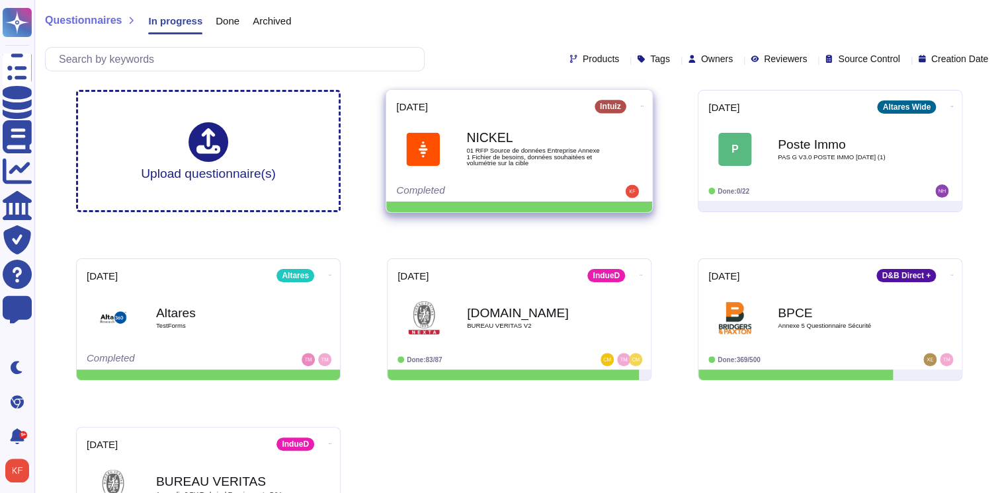
click at [434, 140] on img at bounding box center [423, 149] width 34 height 34
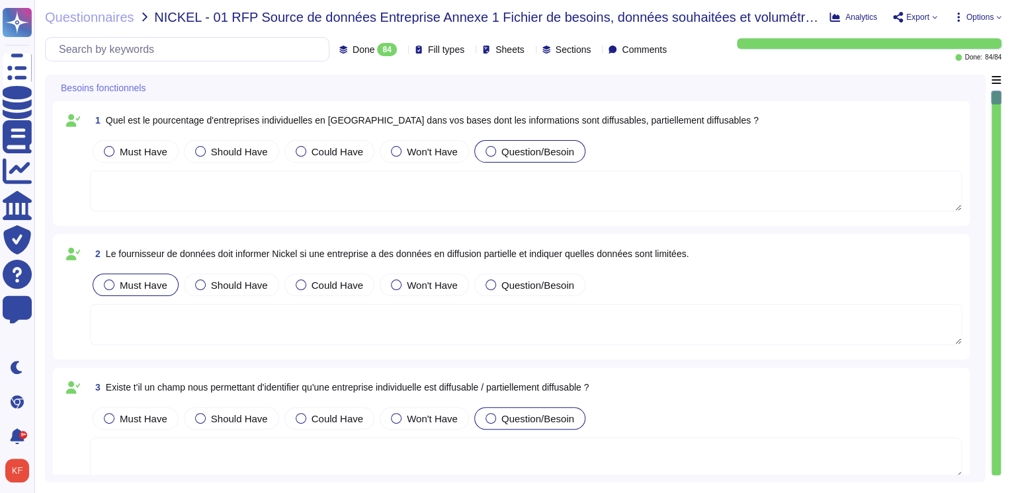
click at [150, 88] on div at bounding box center [150, 88] width 5 height 10
click at [122, 90] on span "Besoins fonctionnels" at bounding box center [103, 87] width 85 height 9
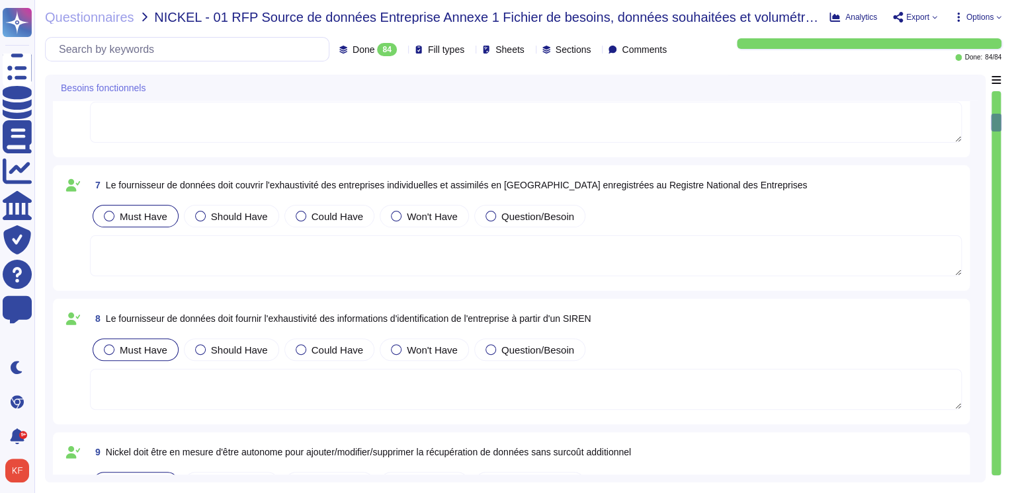
scroll to position [793, 0]
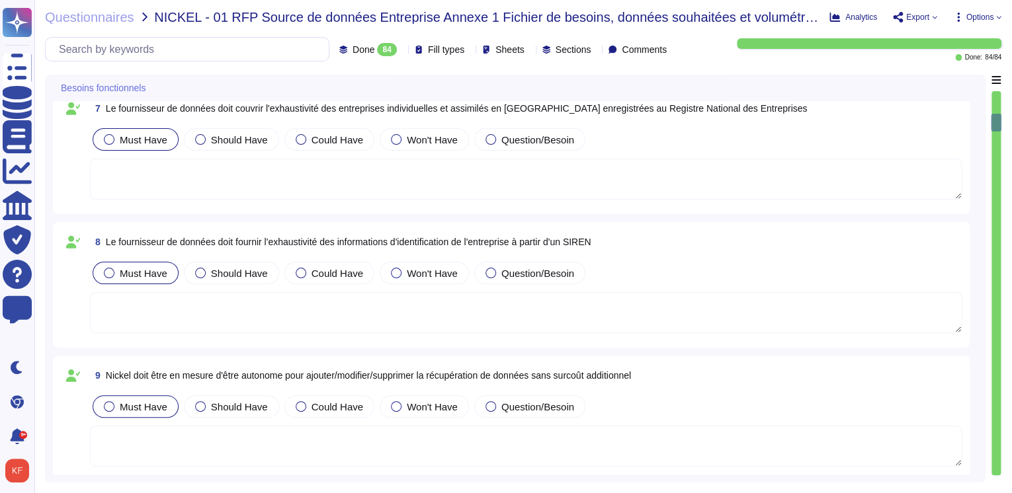
click at [139, 87] on span "Besoins fonctionnels" at bounding box center [103, 87] width 85 height 9
click at [153, 89] on icon at bounding box center [153, 89] width 0 height 0
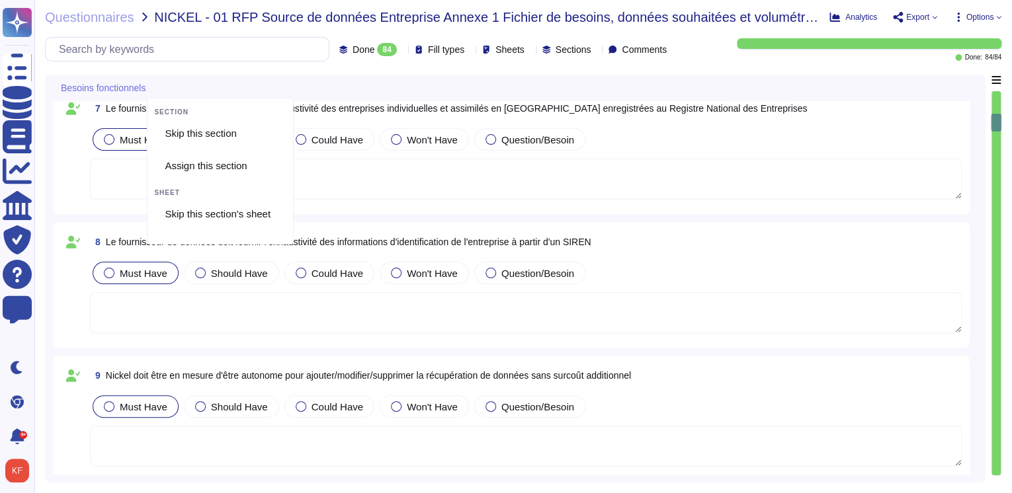
scroll to position [0, 0]
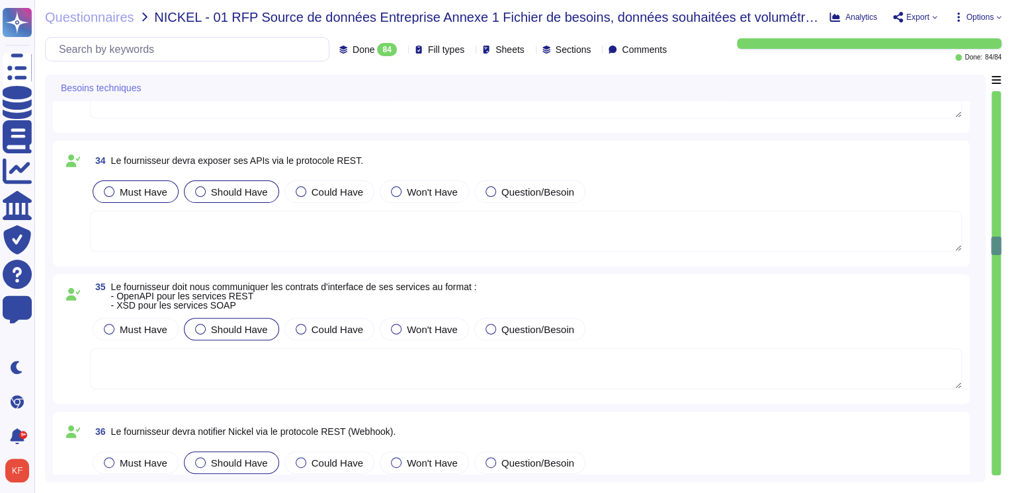
type textarea "Non"
type textarea "Diffusable"
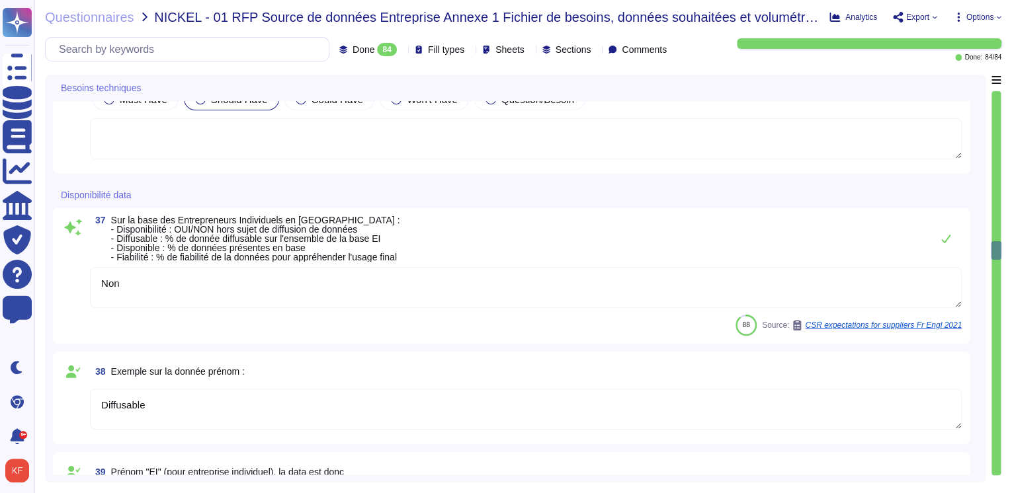
type textarea "OUI (X% sur l'ensemble du périmètre)"
type textarea "[PERSON_NAME][EMAIL_ADDRESS][DOMAIN_NAME]"
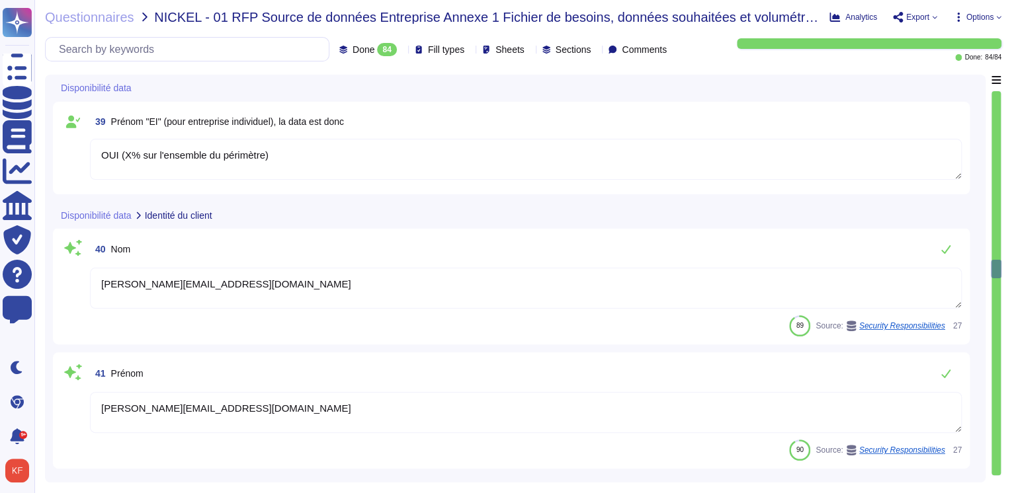
type textarea "Le siège social d'Altares est situé au [STREET_ADDRESS][PERSON_NAME]"
type textarea "[DATE]"
type textarea "Le siège social d'Altares est situé au [STREET_ADDRESS][PERSON_NAME]"
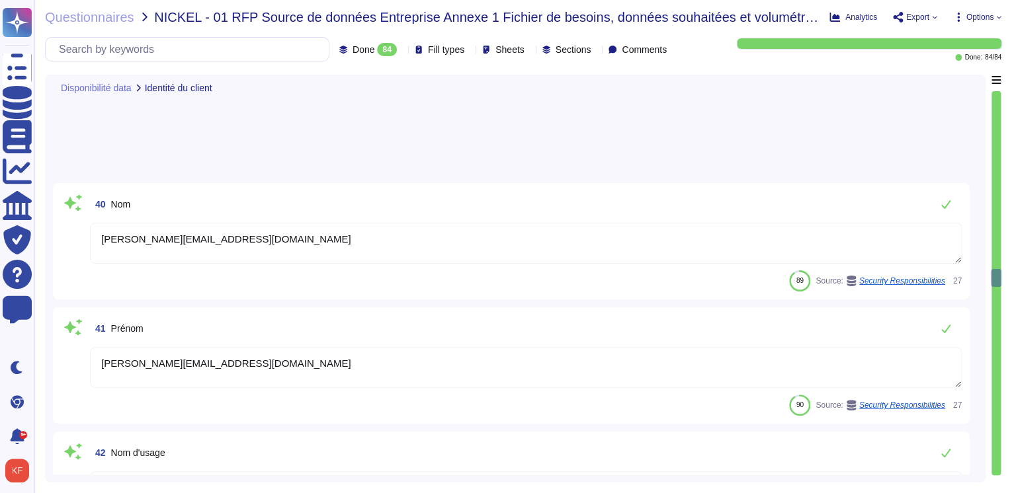
type textarea "Le siège social d'Altares est situé au [STREET_ADDRESS][PERSON_NAME]"
type textarea "À répondre par le service client"
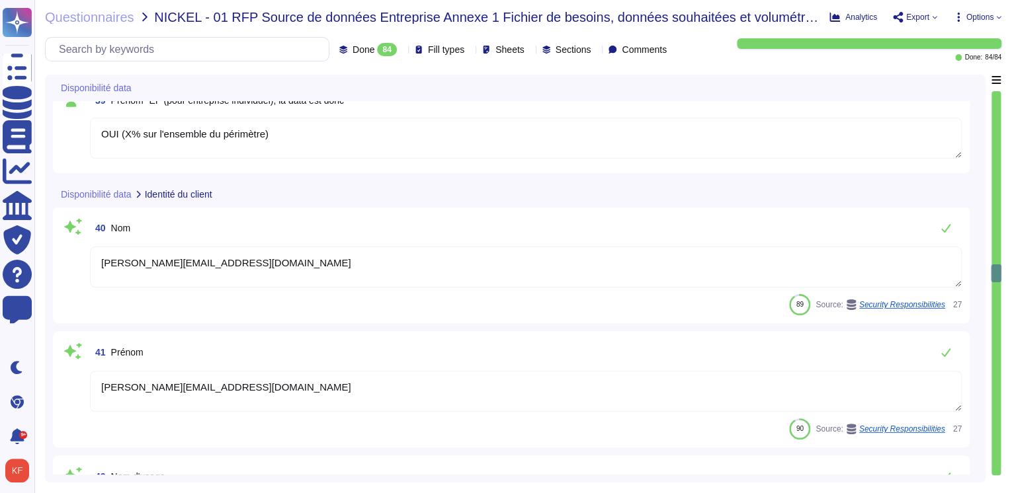
type textarea "Non"
type textarea "Diffusable"
type textarea "OUI (X% sur l'ensemble du périmètre)"
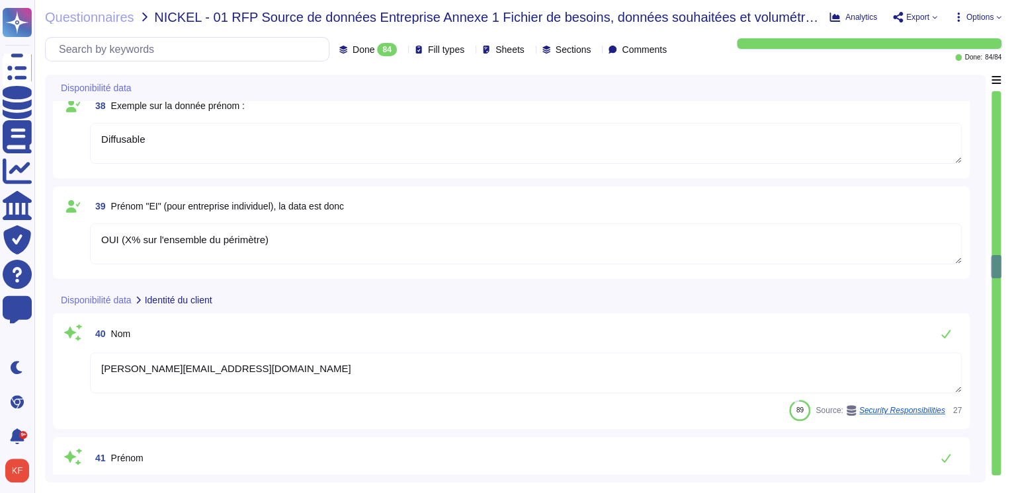
type textarea "[DATE]"
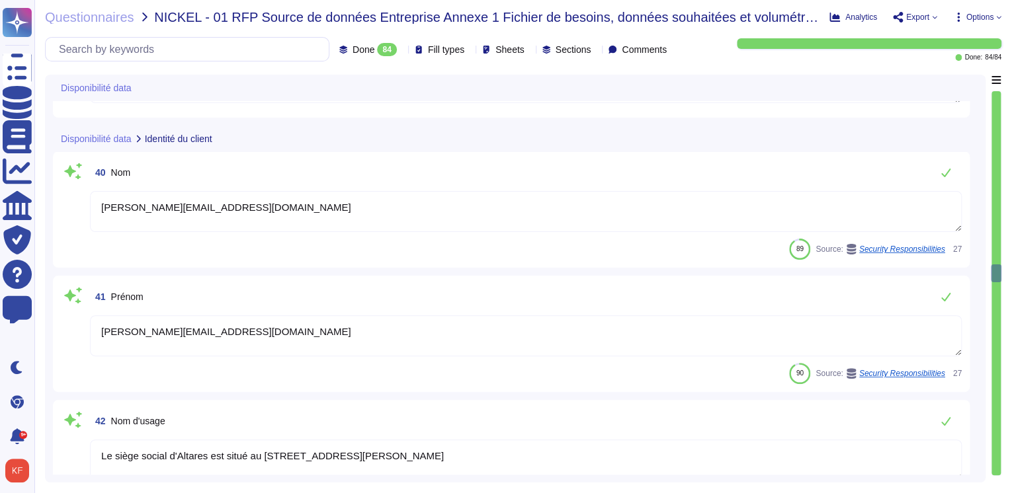
type textarea "Le siège social d'Altares est situé au [STREET_ADDRESS][PERSON_NAME]"
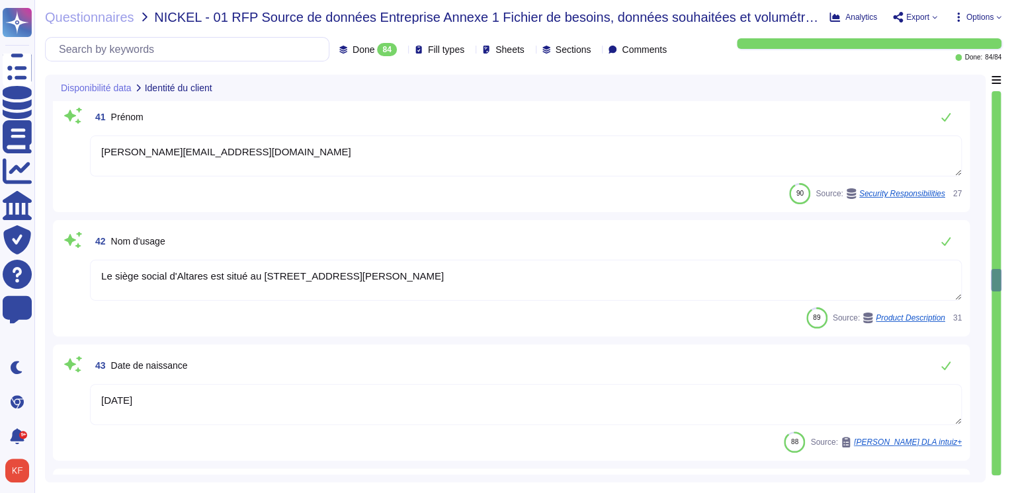
type textarea "À répondre par le service client"
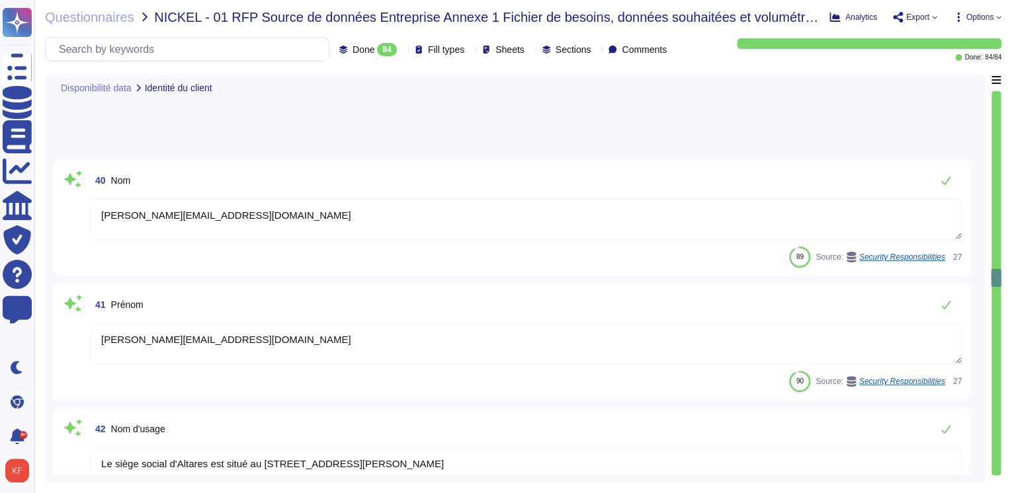
scroll to position [4866, 0]
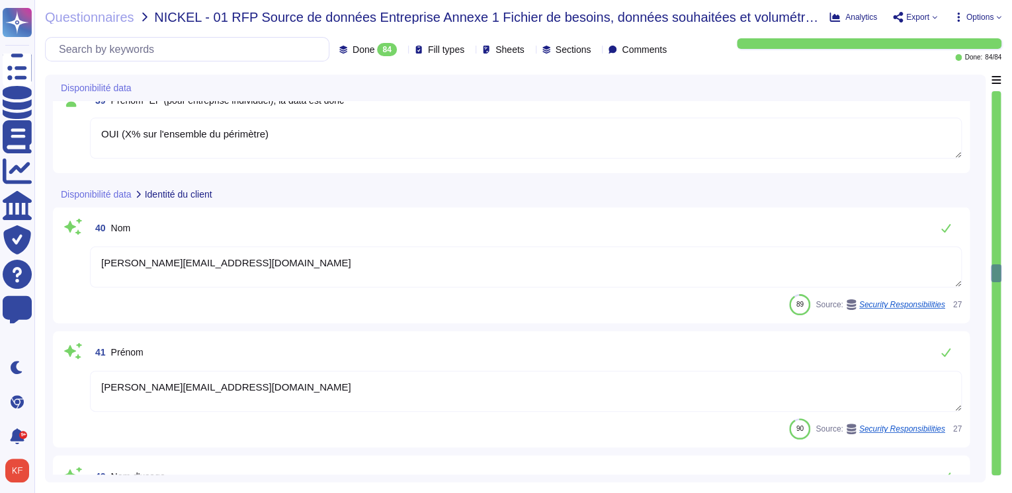
type textarea "Non"
type textarea "Diffusable"
type textarea "OUI (X% sur l'ensemble du périmètre)"
click at [220, 190] on div at bounding box center [220, 194] width 0 height 10
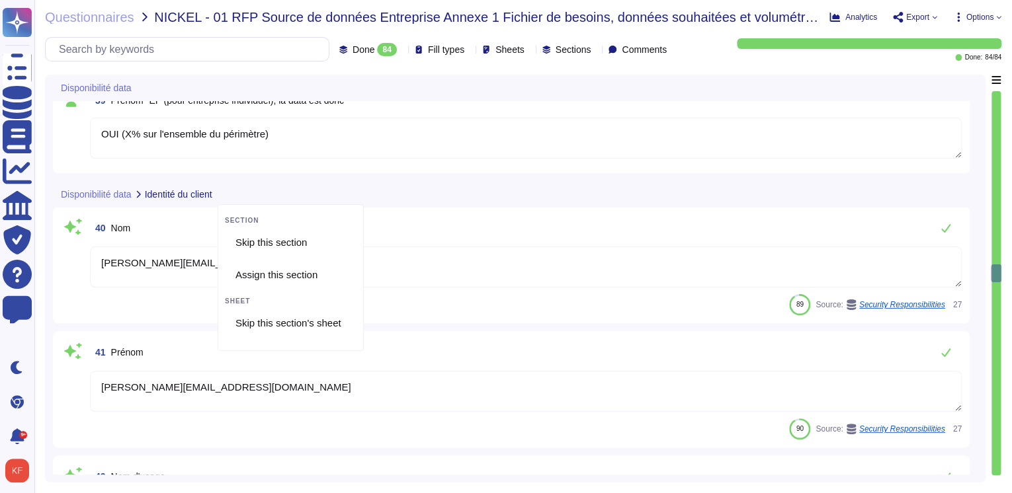
click at [397, 160] on div "39 Prénom "EI" (pour entreprise individuel), la data est donc OUI (X% sur l'ens…" at bounding box center [511, 127] width 901 height 77
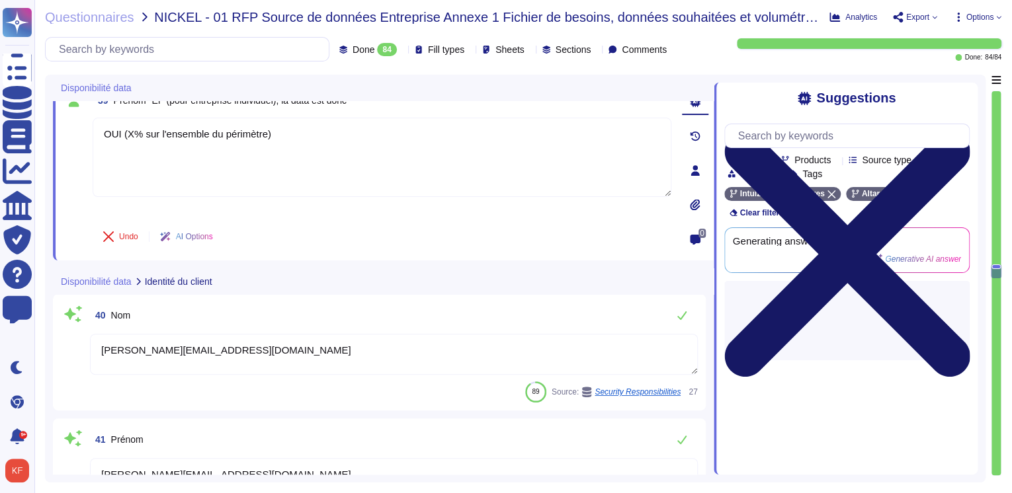
click at [964, 95] on icon at bounding box center [846, 254] width 245 height 327
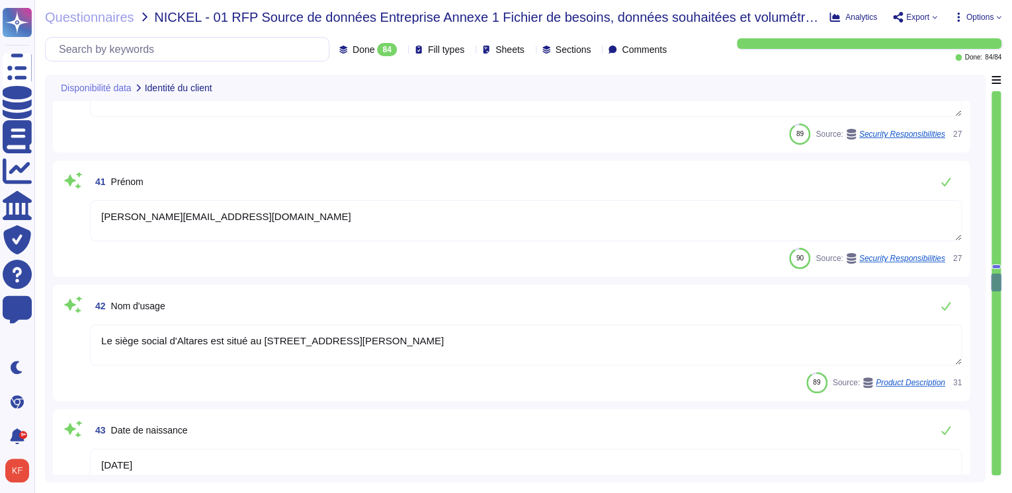
type textarea "Le siège social d'Altares est situé au [STREET_ADDRESS][PERSON_NAME]"
type textarea "À répondre par le service client"
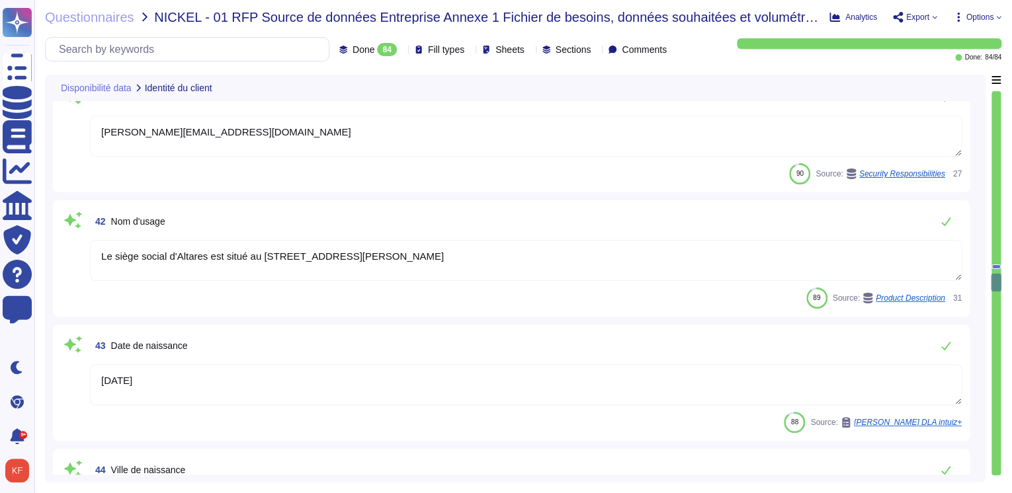
scroll to position [5395, 0]
type textarea "Yes"
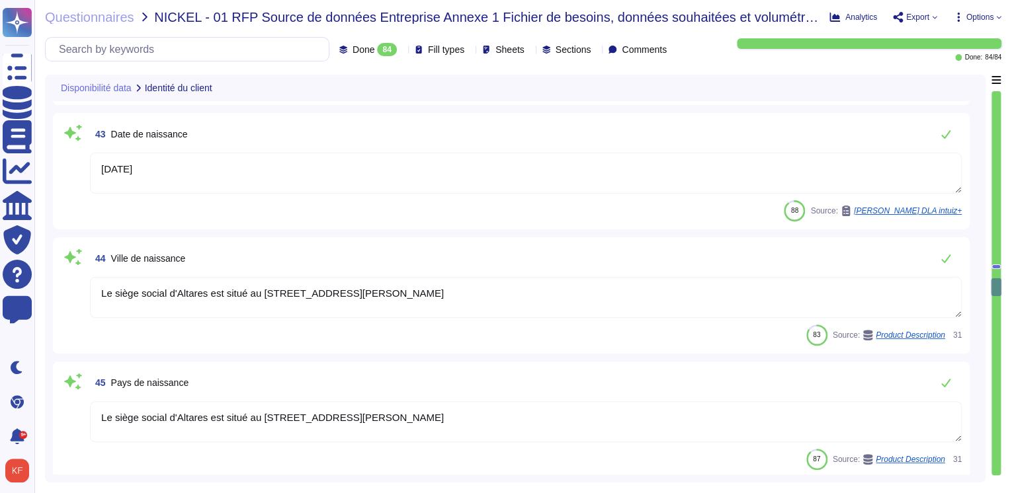
type textarea "La nationalité de l'entreprise Altares est française, avec son siège social sit…"
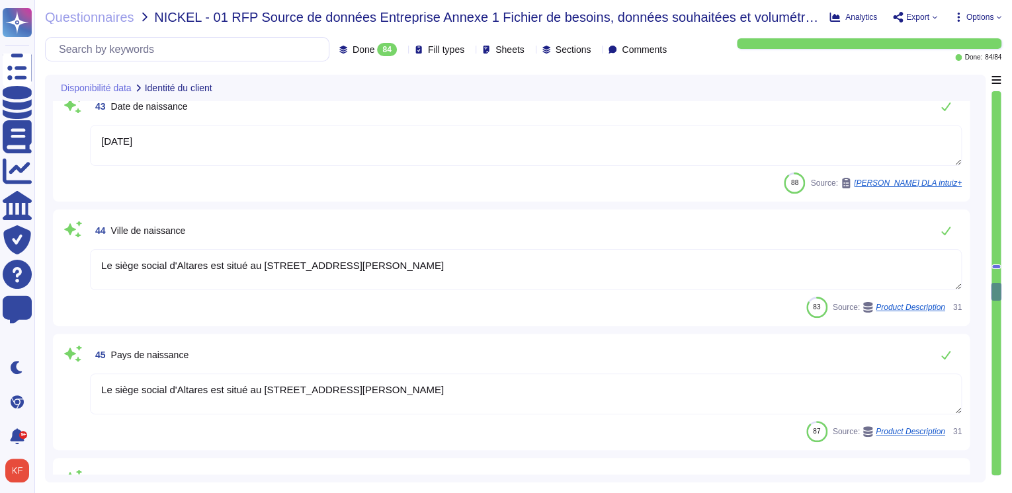
scroll to position [5448, 0]
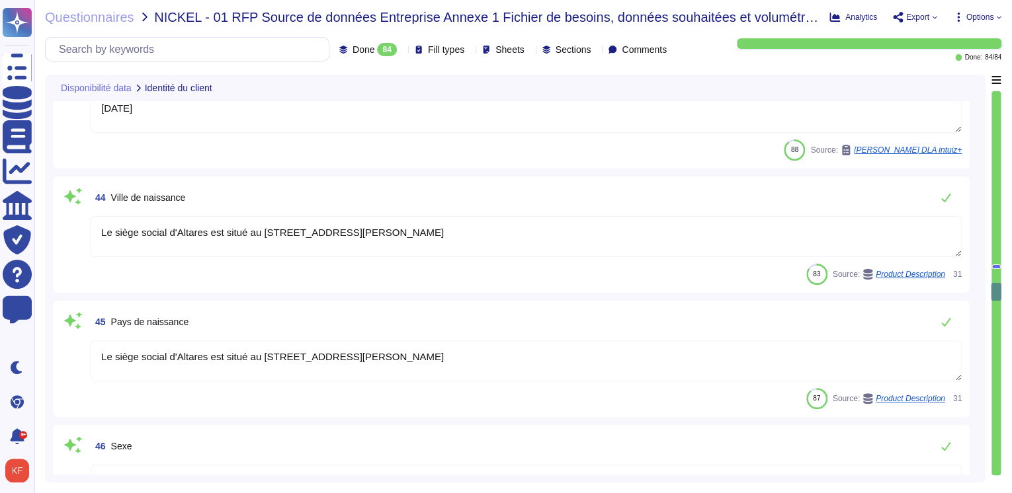
type textarea "Altares D&B"
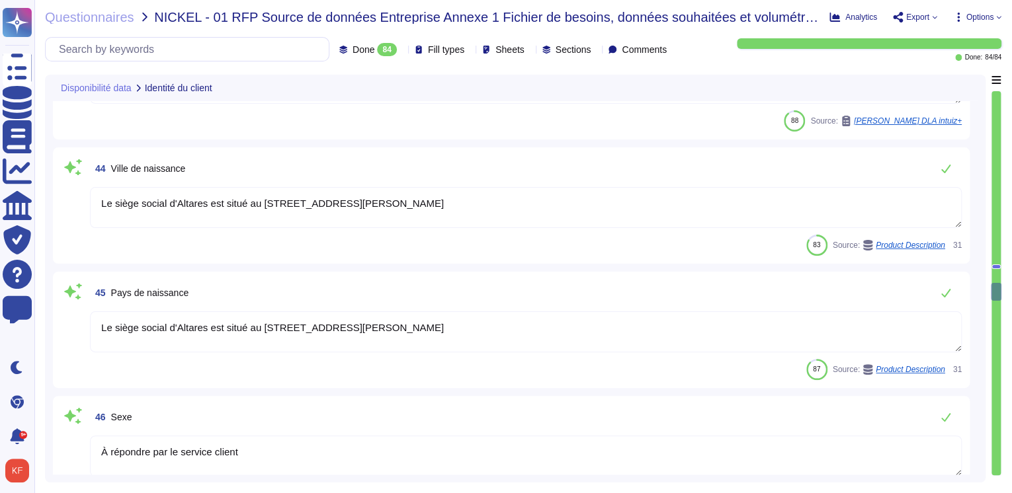
scroll to position [5501, 0]
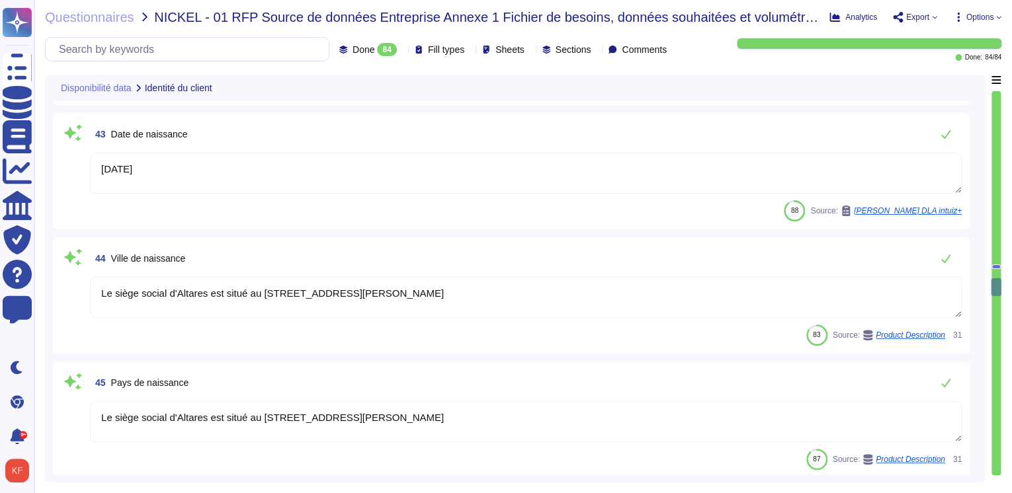
type textarea "[PERSON_NAME][EMAIL_ADDRESS][DOMAIN_NAME]"
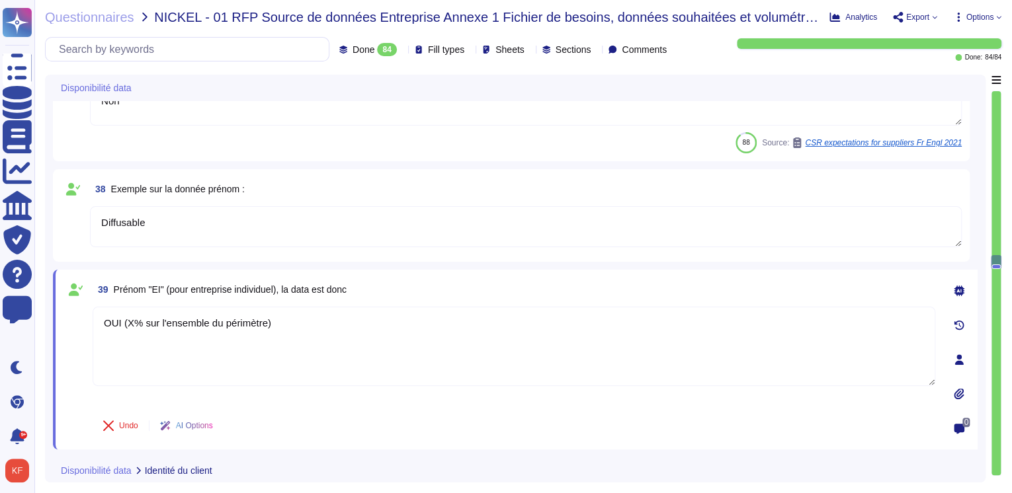
scroll to position [4665, 0]
type textarea "Non"
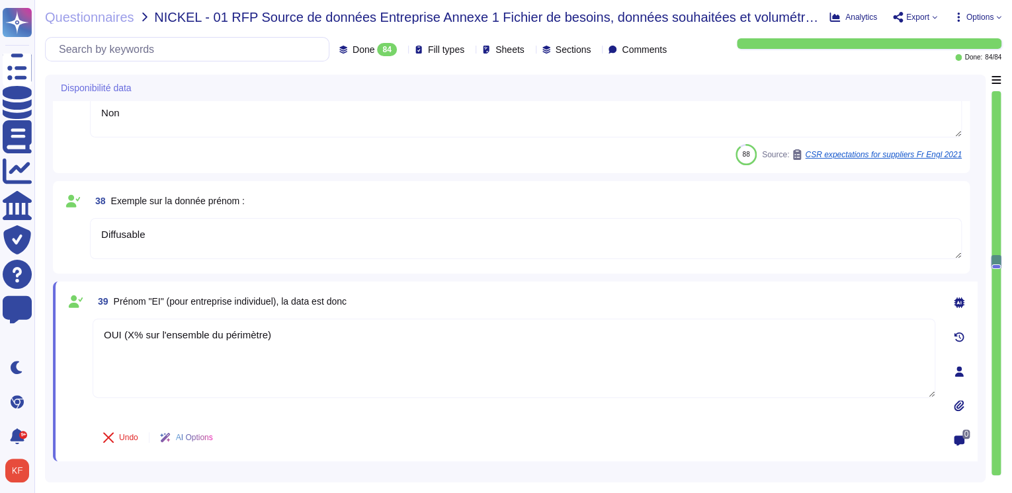
type textarea "Diffusable"
type textarea "OUI (X% sur l'ensemble du périmètre)"
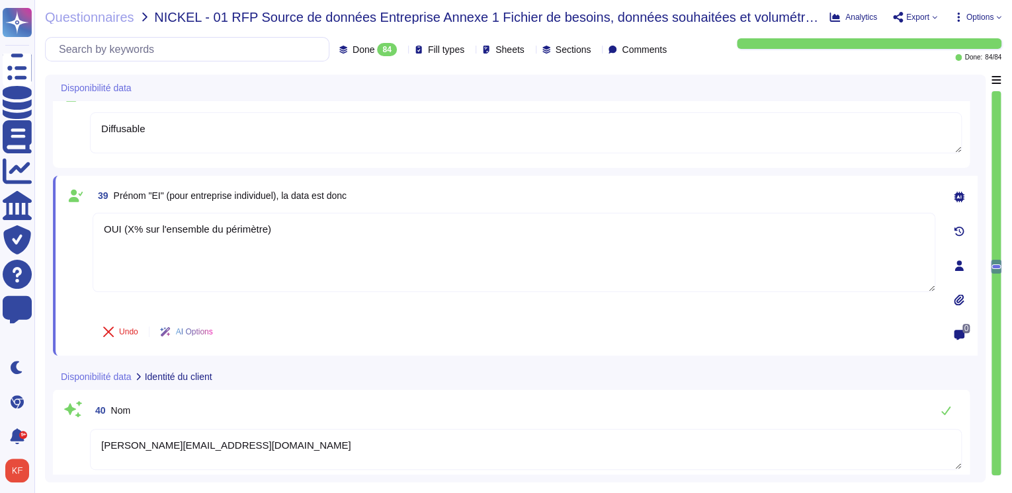
type textarea "[DATE]"
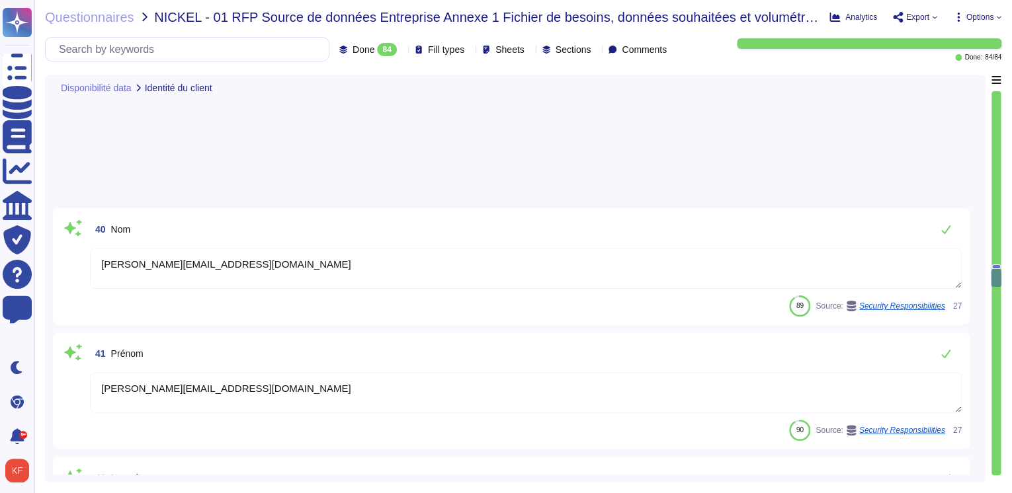
scroll to position [5089, 0]
type textarea "Le siège social d'Altares est situé au [STREET_ADDRESS][PERSON_NAME]"
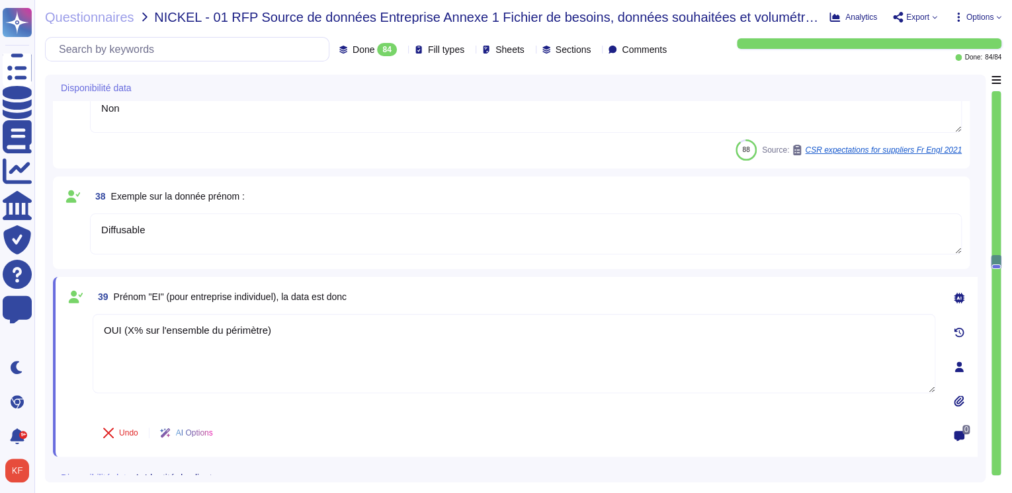
type textarea "Non"
type textarea "Diffusable"
type textarea "OUI (X% sur l'ensemble du périmètre)"
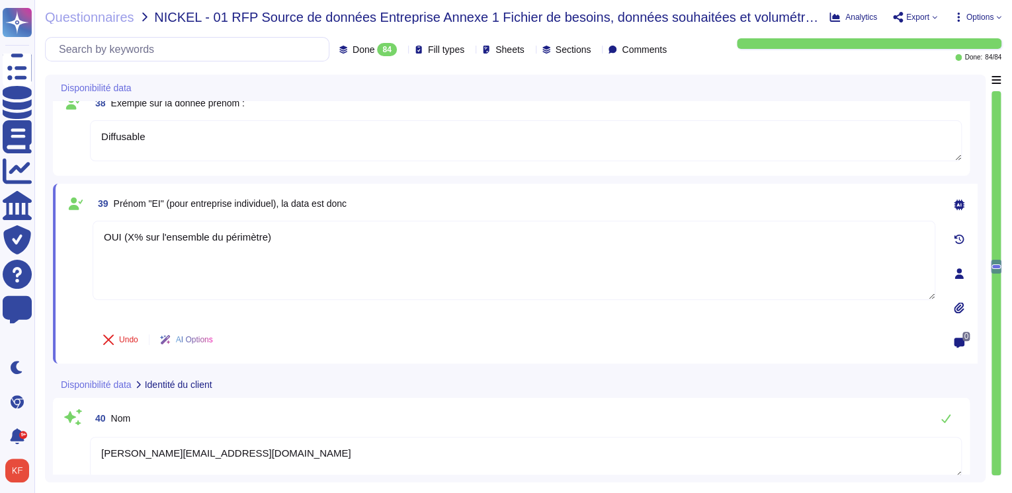
type textarea "[DATE]"
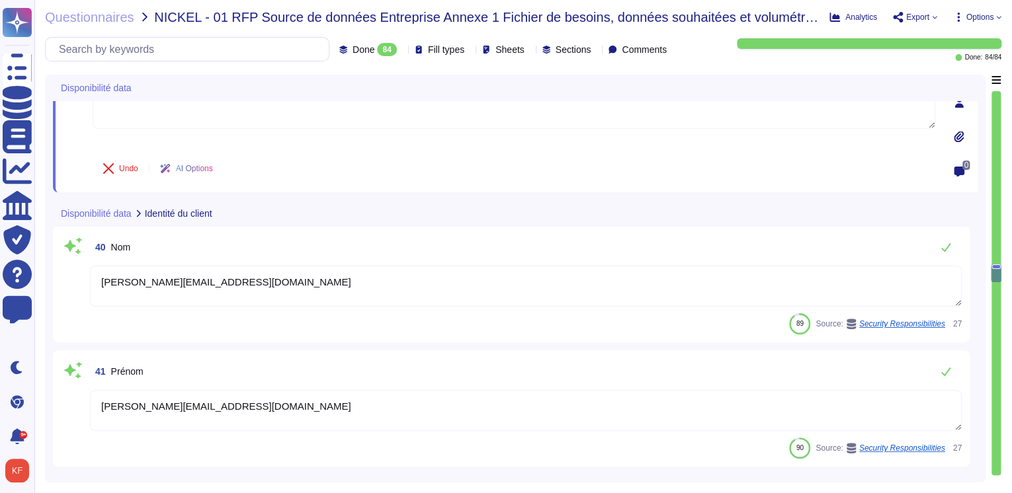
type textarea "Le siège social d'Altares est situé au [STREET_ADDRESS][PERSON_NAME]"
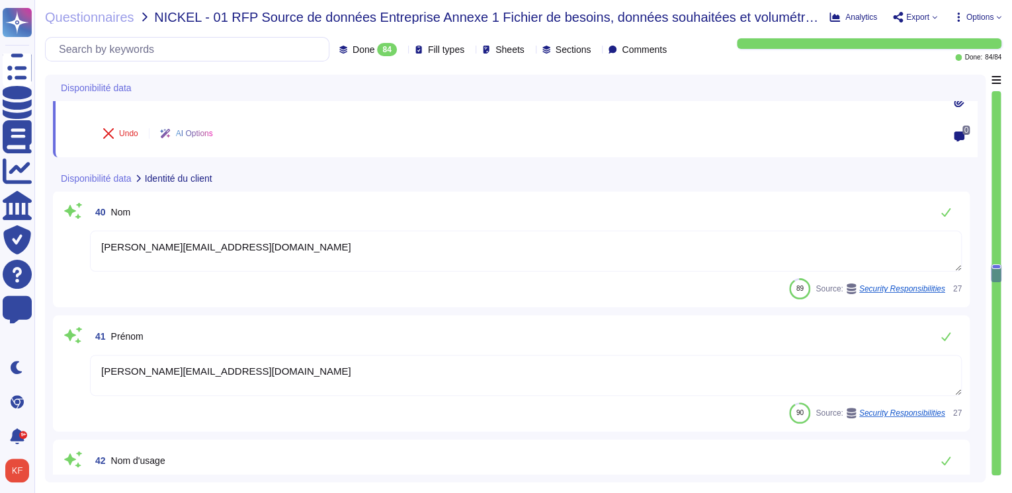
type textarea "Le siège social d'Altares est situé au [STREET_ADDRESS][PERSON_NAME]"
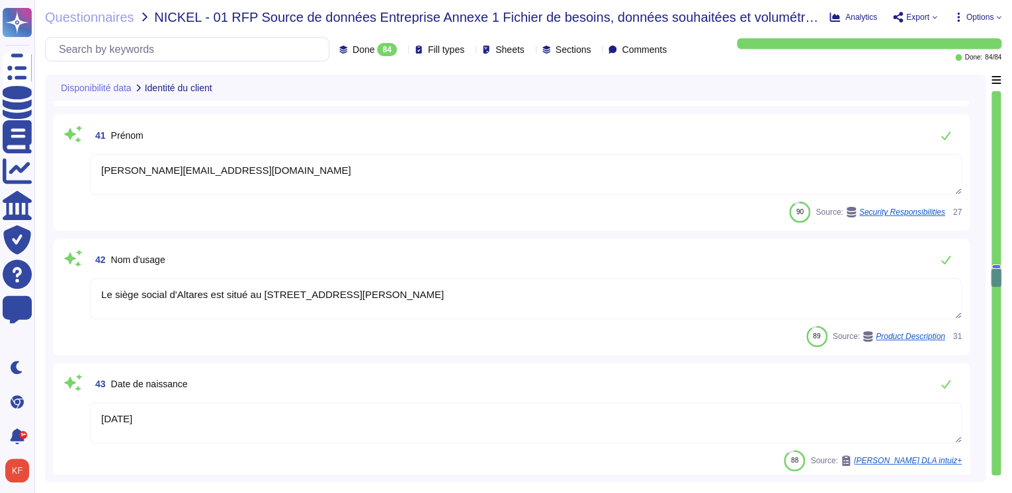
type textarea "À répondre par le service client"
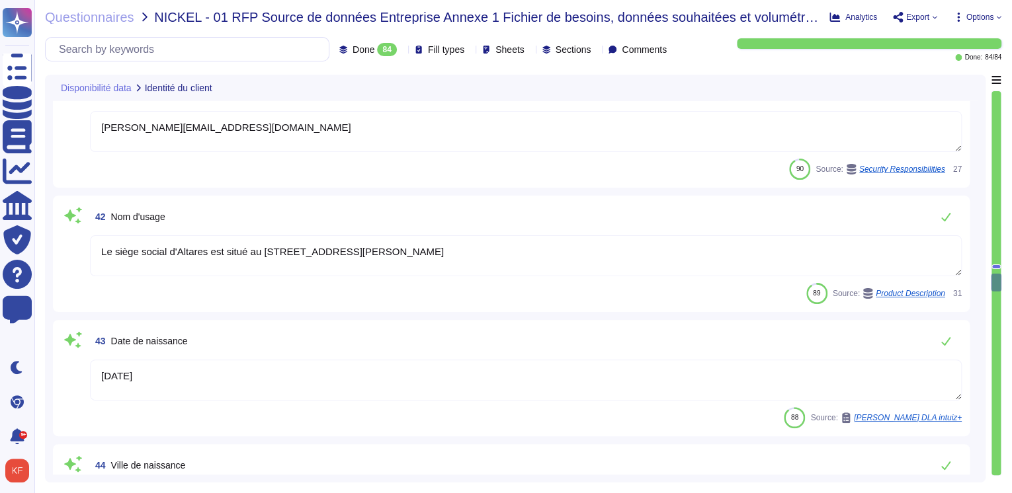
scroll to position [5252, 0]
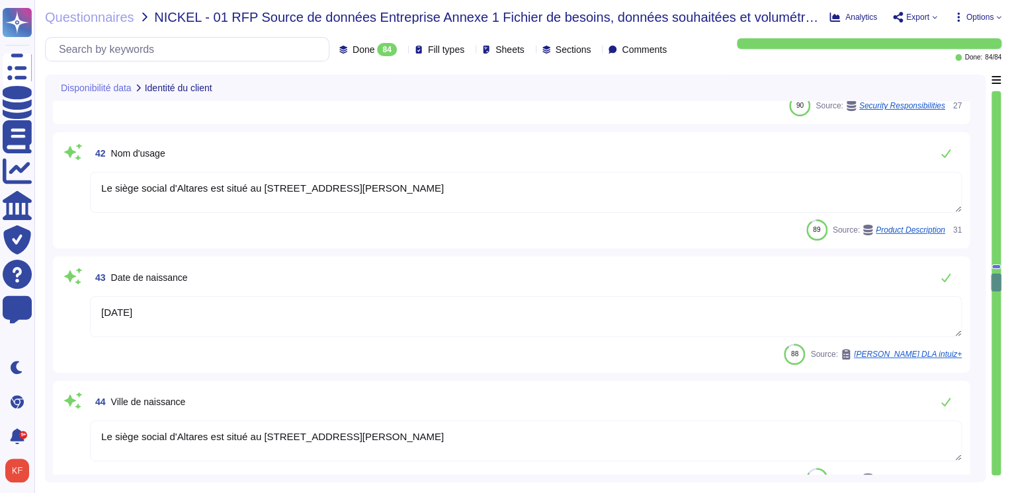
type textarea "Yes"
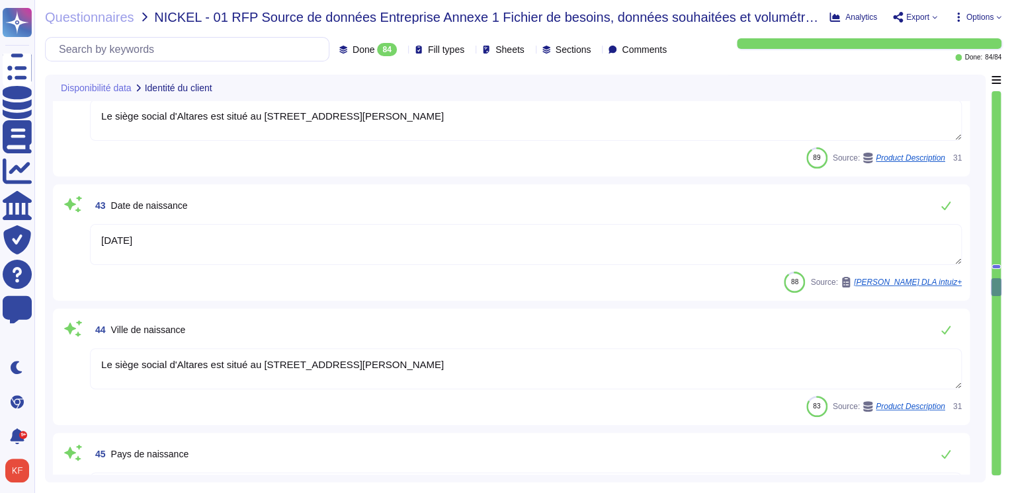
scroll to position [5358, 0]
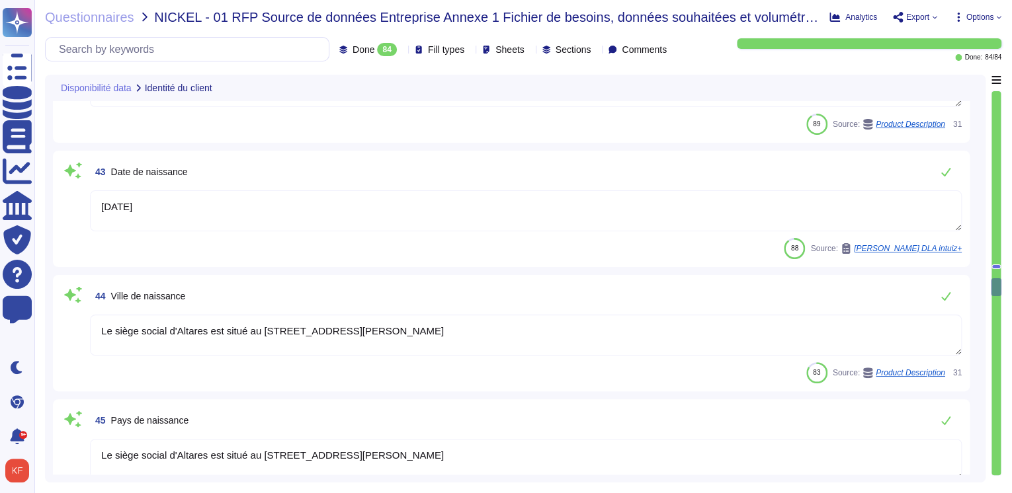
type textarea "La nationalité de l'entreprise Altares est française, avec son siège social sit…"
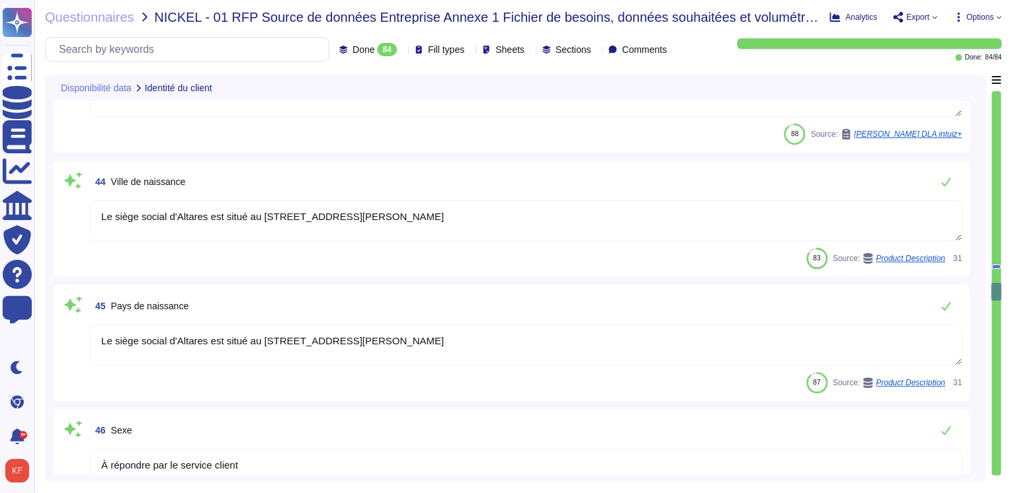
type textarea "Altares D&B"
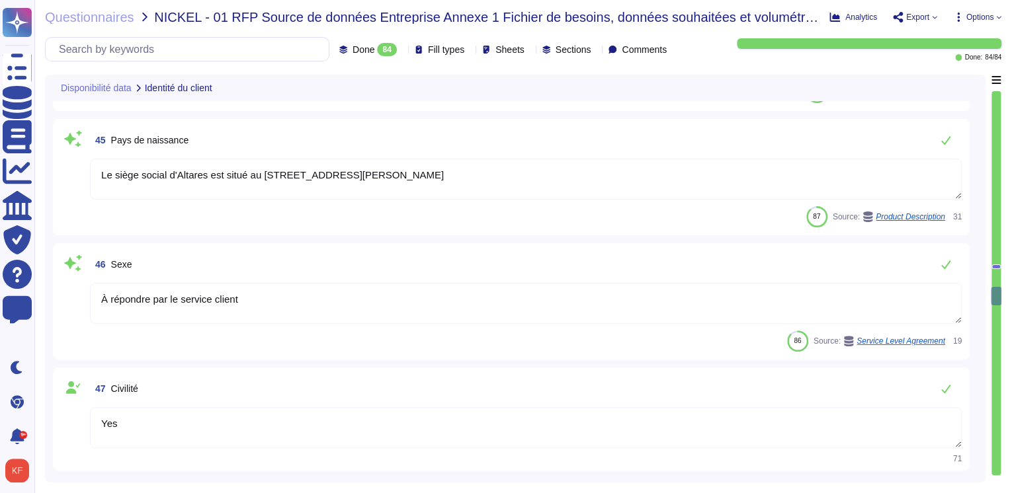
type textarea "Le siège social d'Altares est situé au [STREET_ADDRESS][PERSON_NAME]"
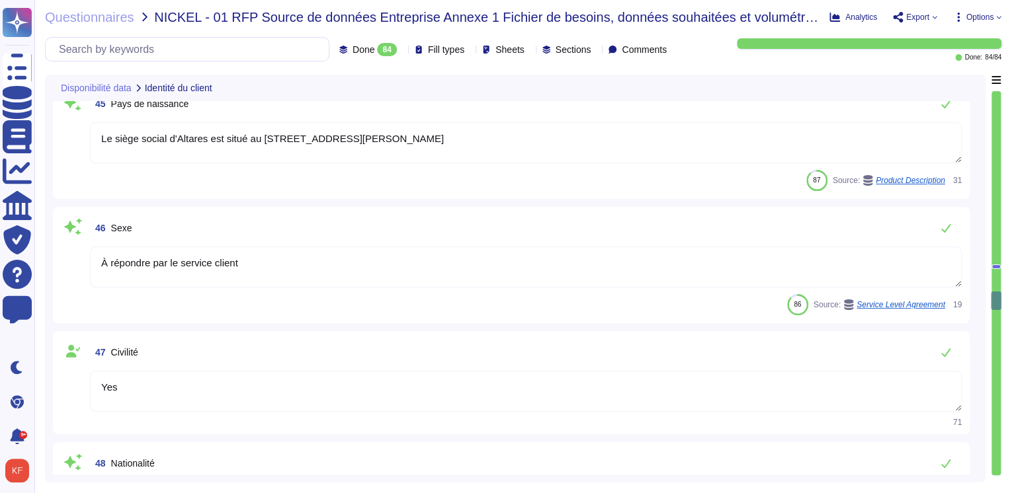
type textarea "@legal"
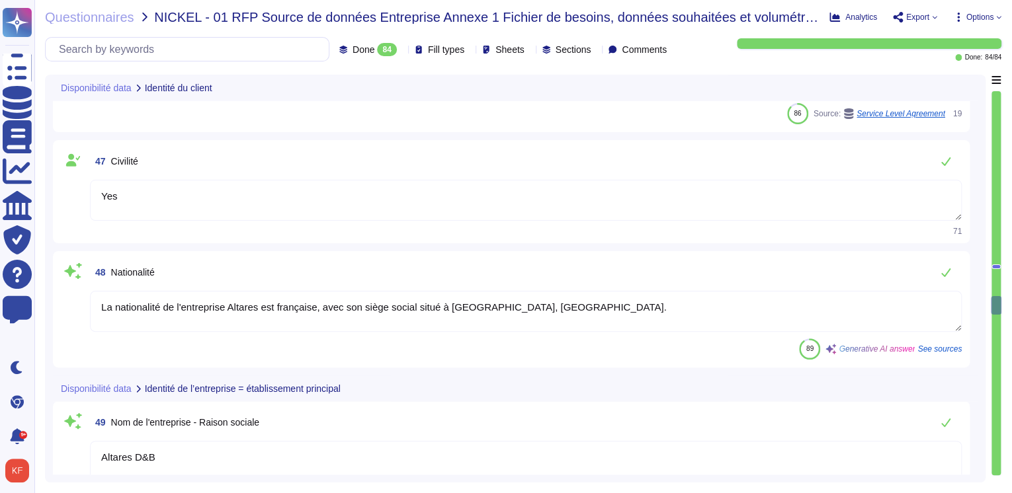
type textarea "Intuiz est fourni sous forme d'application SaaS, y compris en mode plateforme, …"
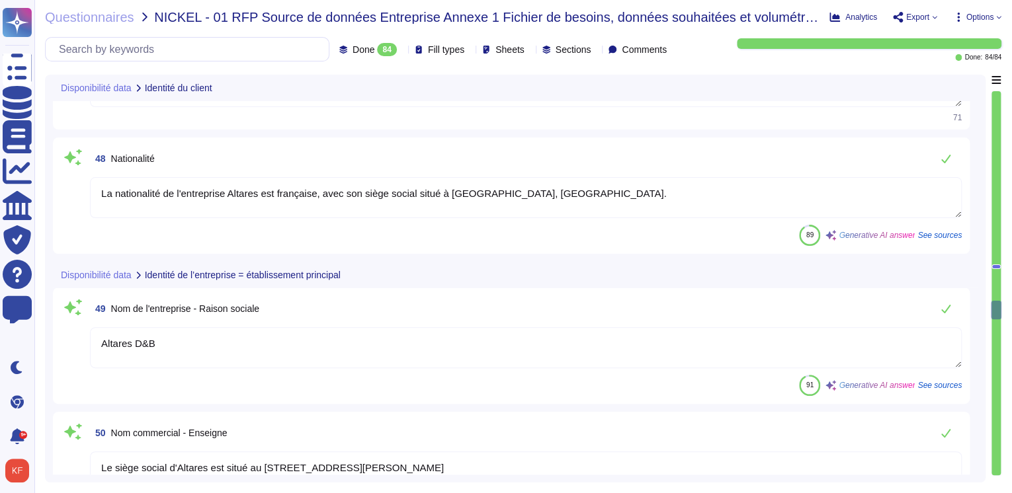
type textarea "Les utilisateurs utilisent un login/un mot de passe pour se connecter sur WebUI…"
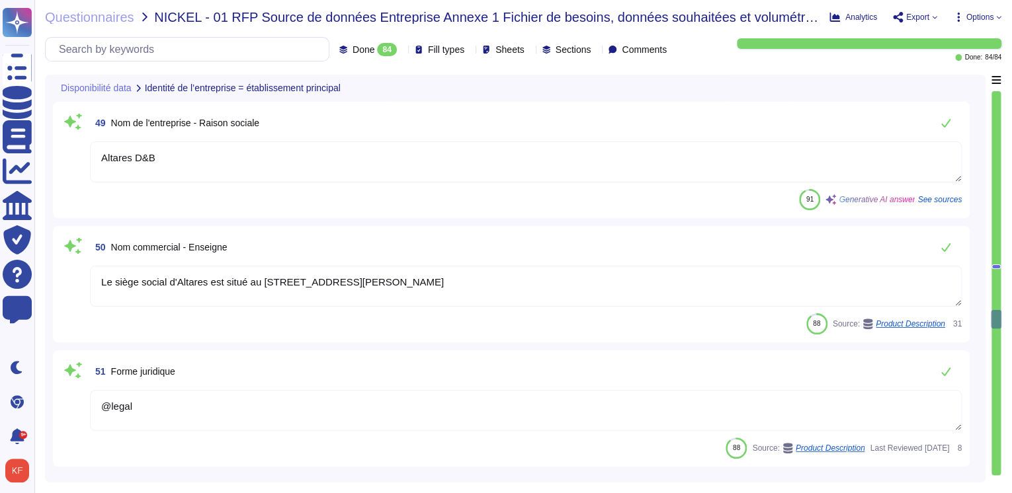
scroll to position [6098, 0]
type textarea "Yes"
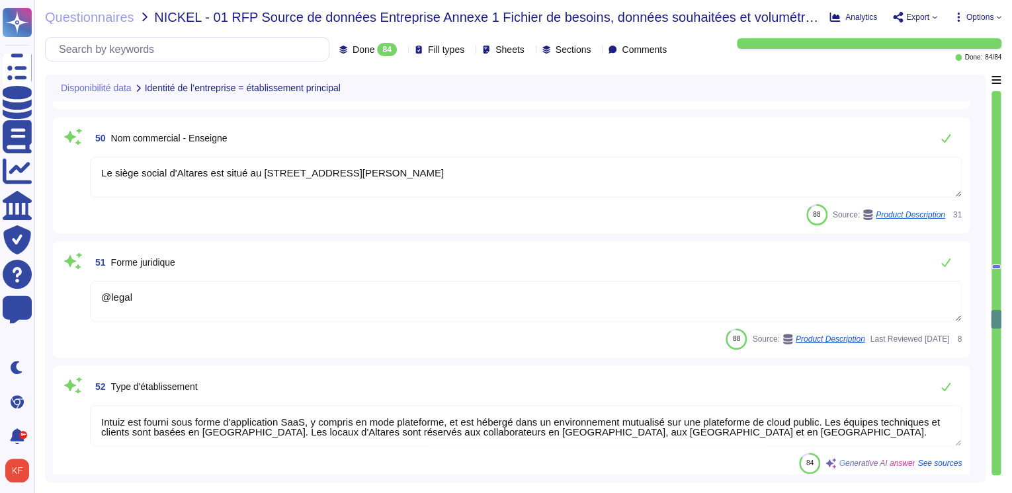
type textarea "API Soap authentifiée (identifiant/mot de passe)"
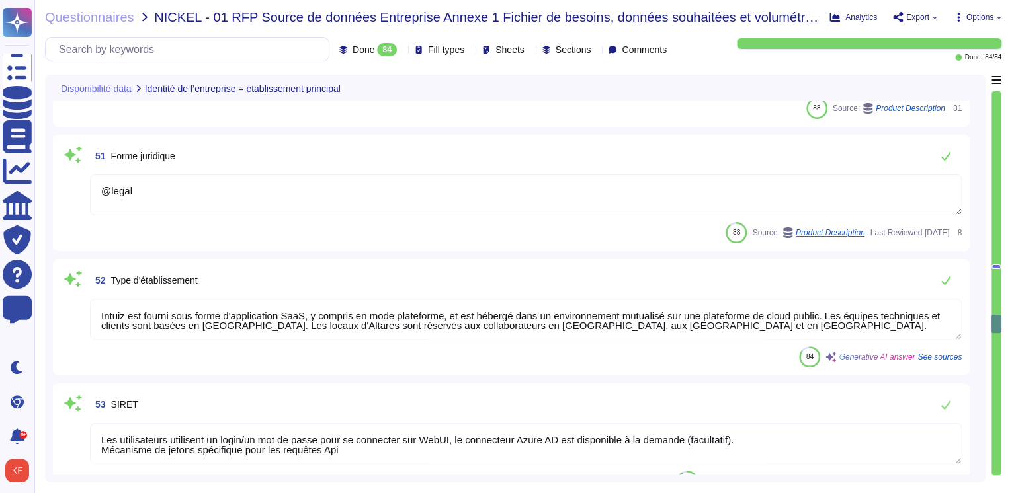
scroll to position [6310, 0]
type textarea "969500IX6HA8QKMRBQ19"
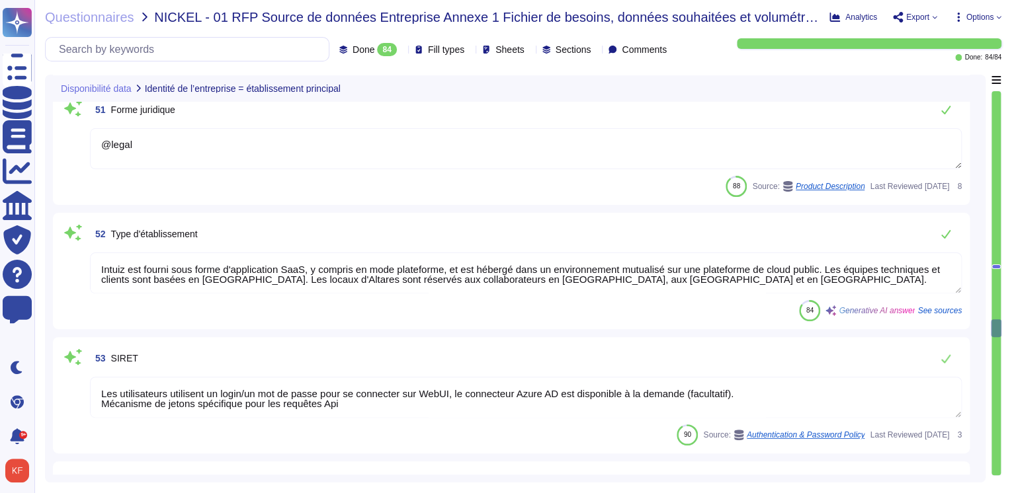
type textarea "L'activité principale déclarée comprend la collecte de données sur les entrepri…"
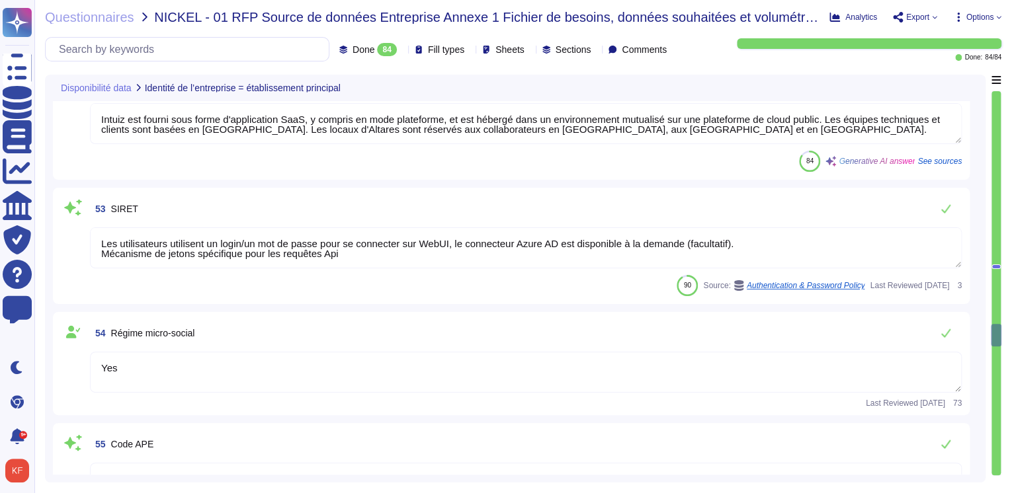
type textarea "Les autres activités couvertes par le BCP incluent : - Service client (CS) - Pr…"
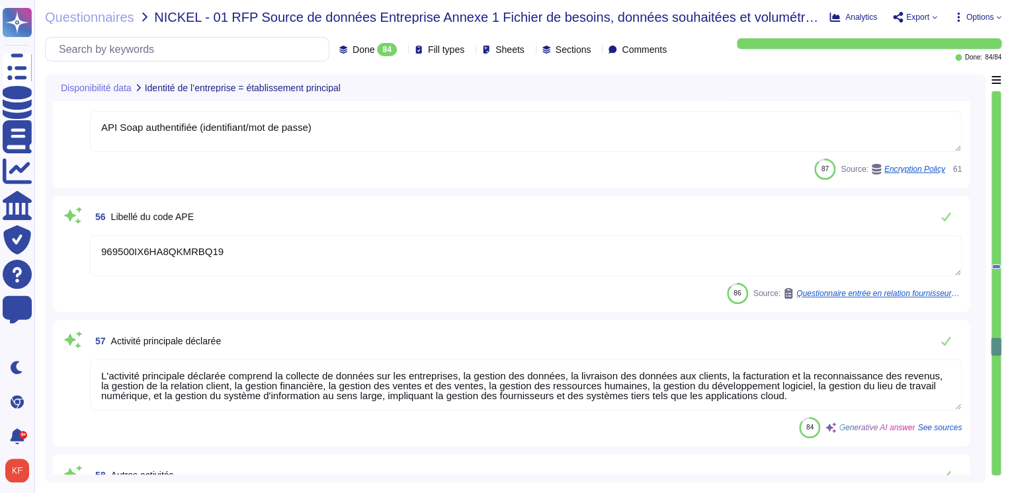
type textarea "Le siège social d'Altares se trouve au 6 Pl. des Degrés, [GEOGRAPHIC_DATA]"
type textarea "L'activité vitale doit redémarrer dans un délai de 4 heures. L'activité critiqu…"
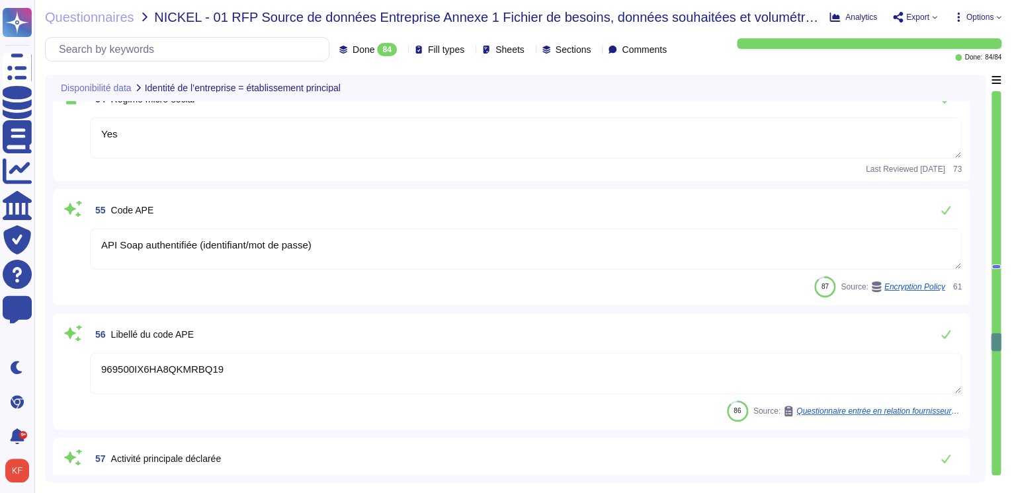
scroll to position [6680, 0]
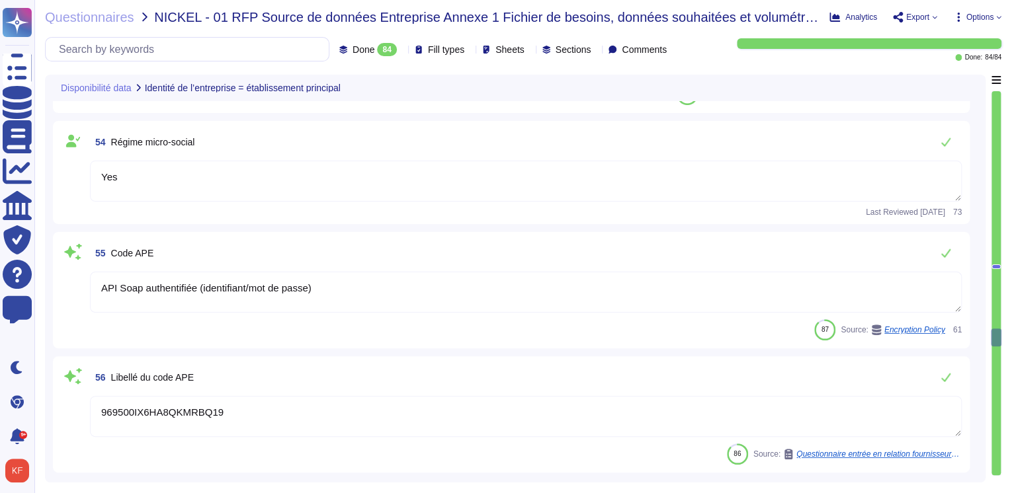
type textarea "@legal"
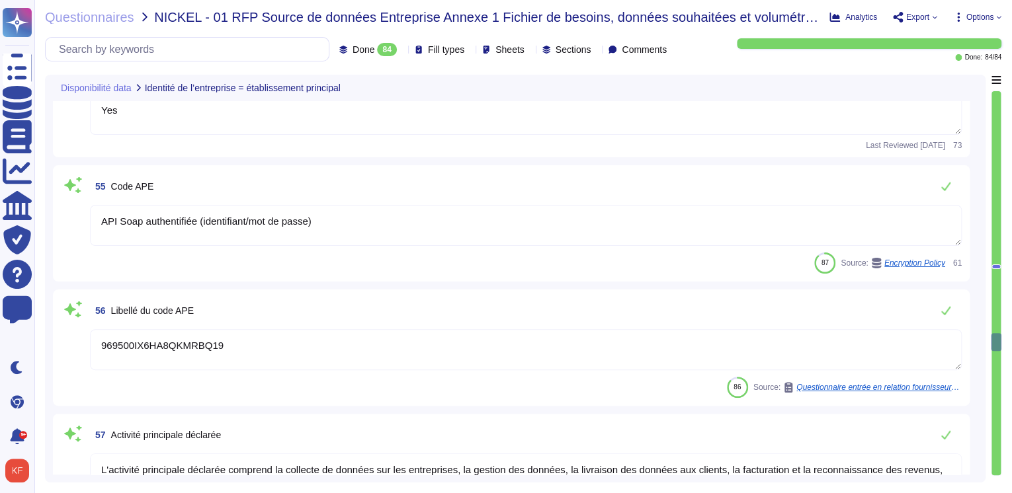
type textarea "Le siège social d'Altares se trouve au 6 Pl. des Degrés, [GEOGRAPHIC_DATA]"
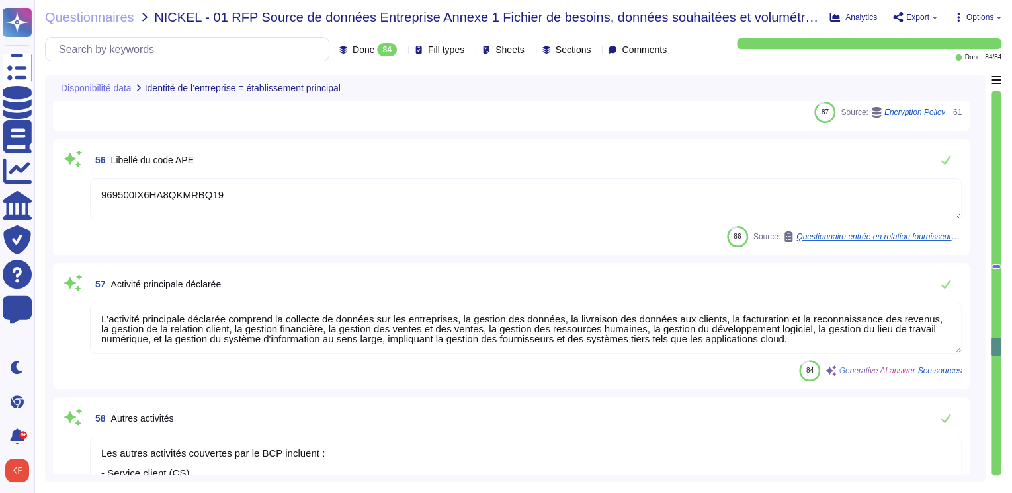
type textarea "L'activité vitale doit redémarrer dans un délai de 4 heures. L'activité critiqu…"
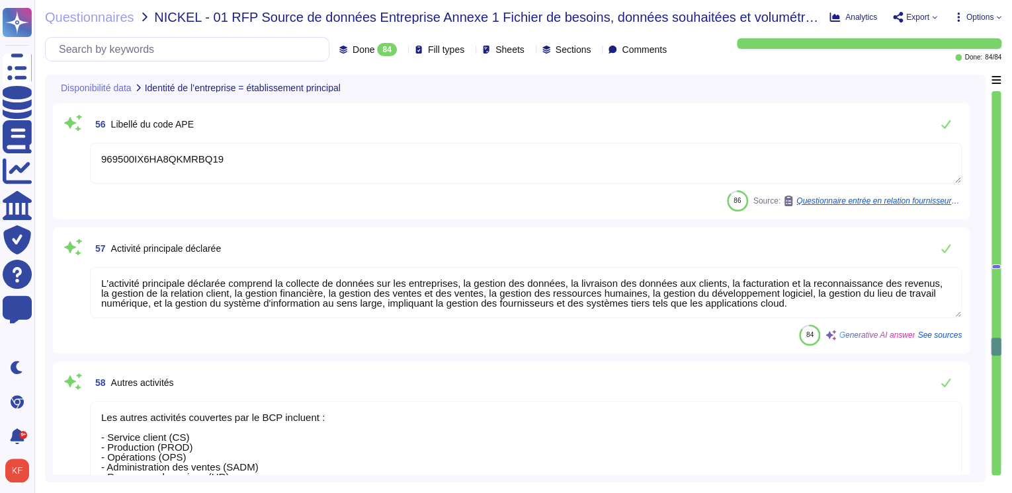
scroll to position [7103, 0]
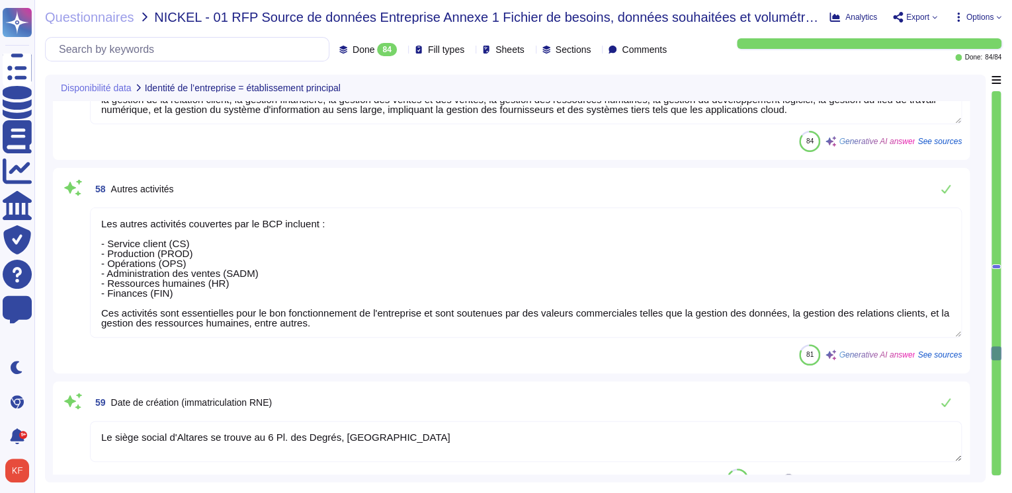
type textarea "La date de fin de la période de référence est le [DATE]. Les données seront eff…"
type textarea "L'adresse fiscale de l'entreprise est : Campus Equilibre, [GEOGRAPHIC_DATA], [S…"
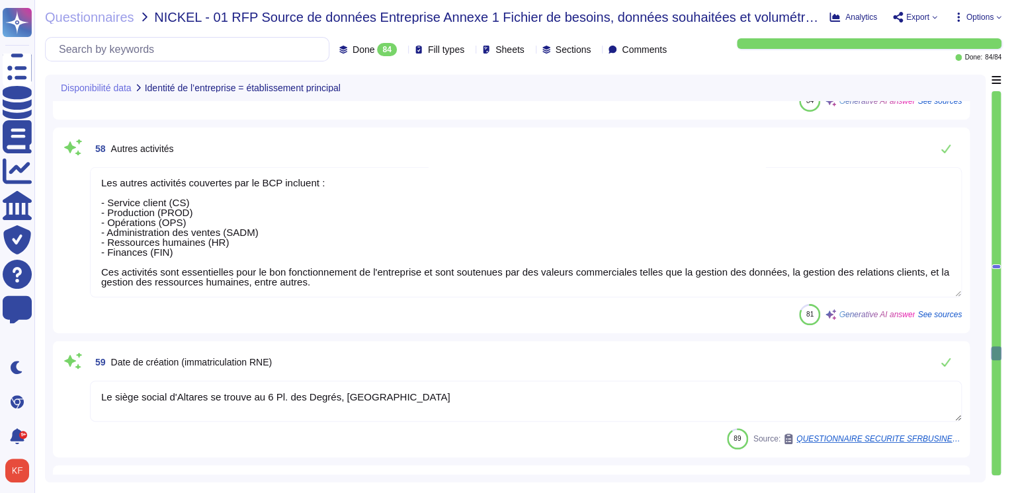
scroll to position [7209, 0]
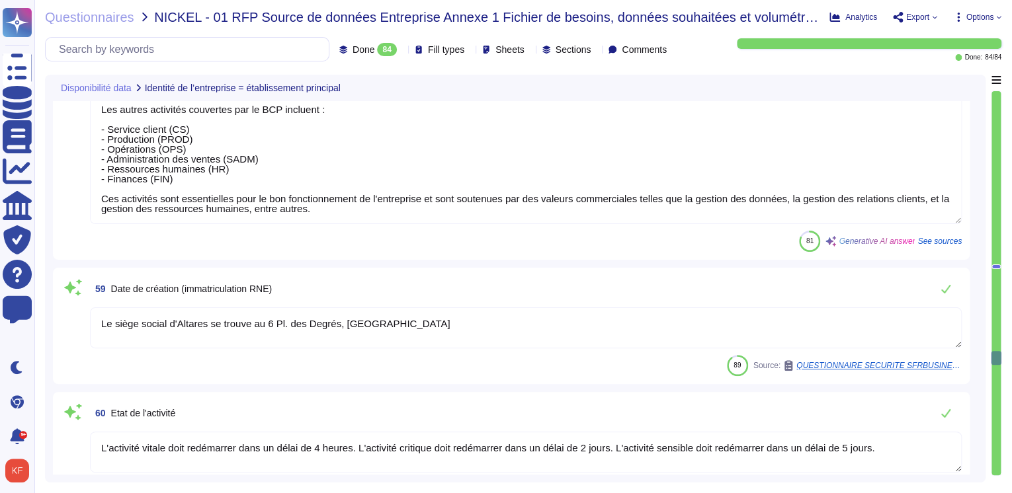
type textarea "Intuiz est fourni sous forme d'application SaaS, y compris en mode plateforme (…"
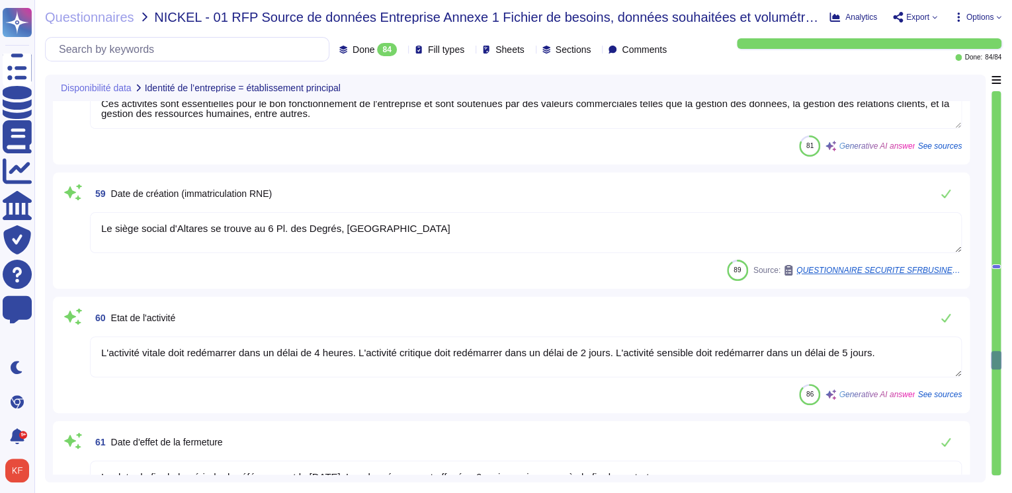
type textarea "Yes"
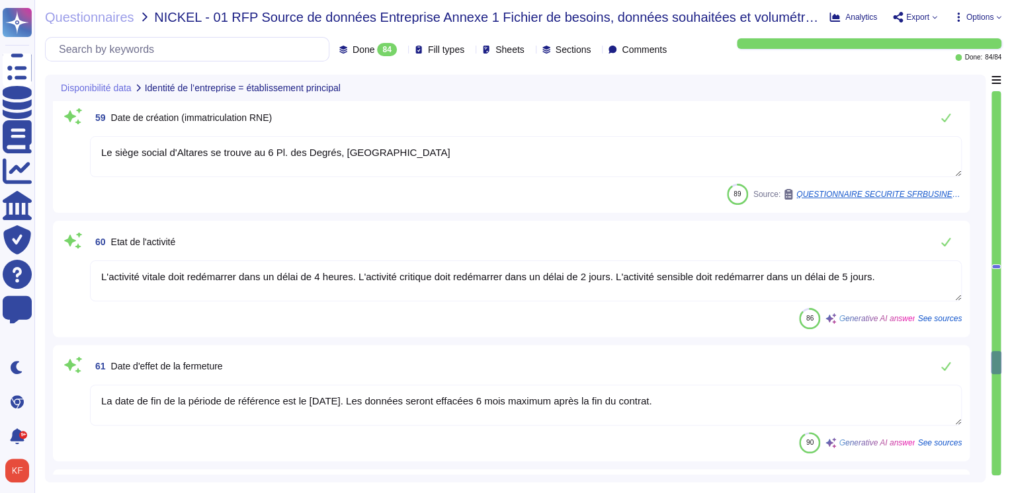
type textarea "Yes"
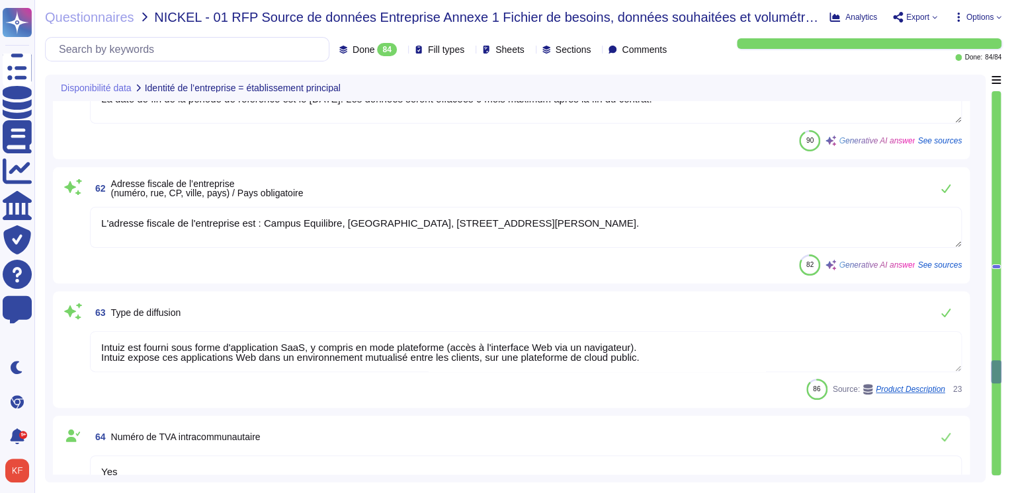
type textarea "Altares - D&B"
type textarea "Intuiz est fourni sous forme d'application SaaS, y compris en mode plateforme, …"
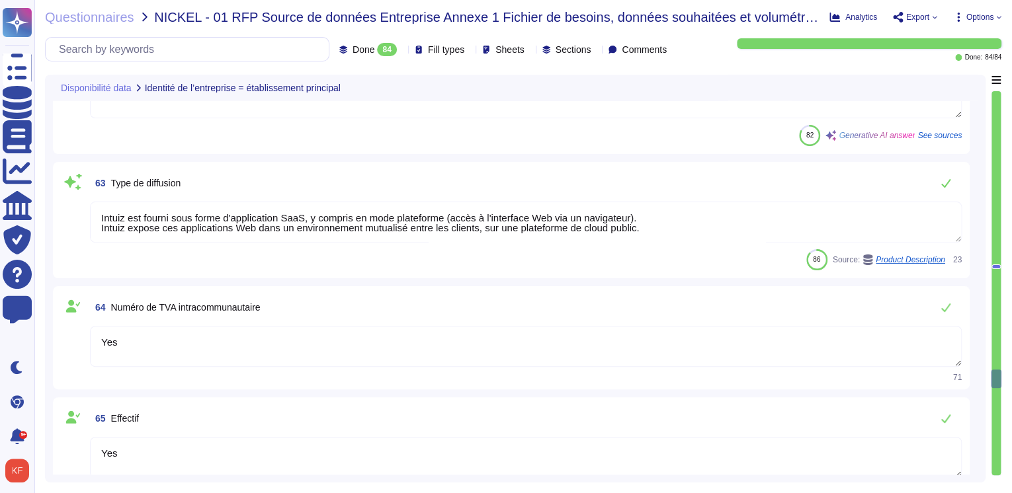
type textarea "L'activité vitale doit redémarrer dans un délai de 4 heures, l'activité critiqu…"
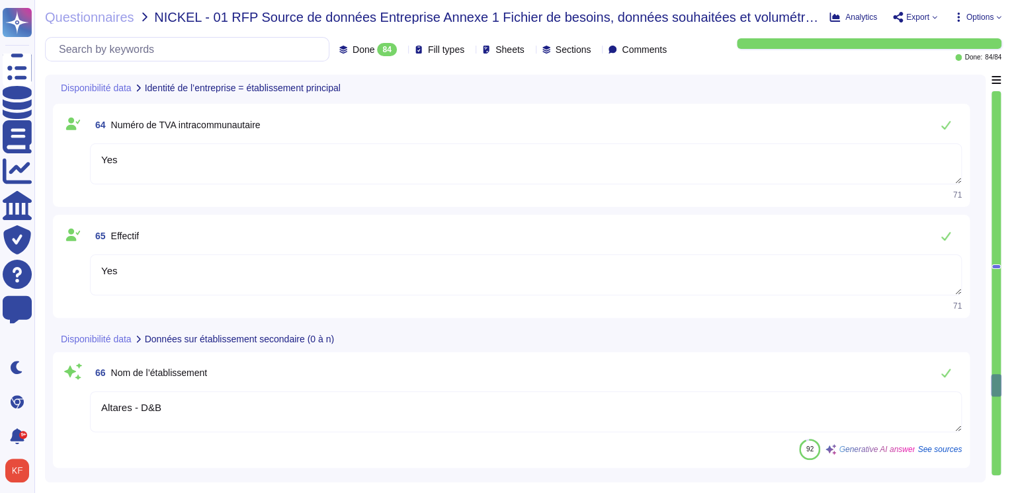
type textarea "Les utilisateurs utilisent un login/un mot de passe pour se connecter sur WebUI…"
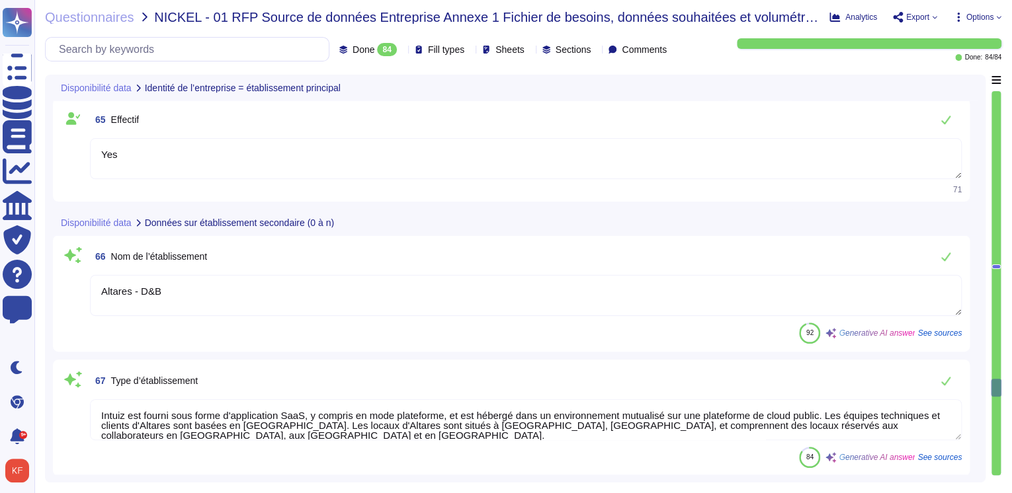
type textarea "API Soap authentifiée (identifiant/mot de passe)"
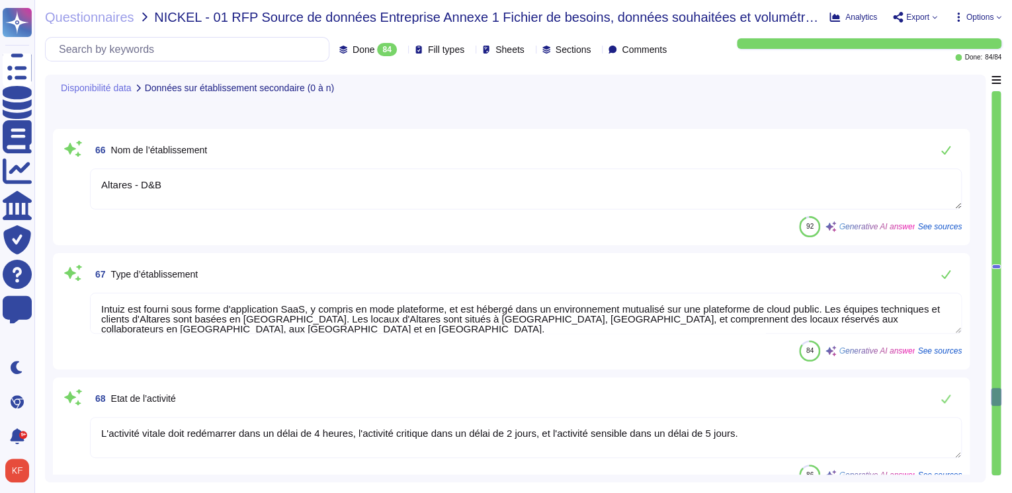
scroll to position [8214, 0]
type textarea "969500IX6HA8QKMRBQ19"
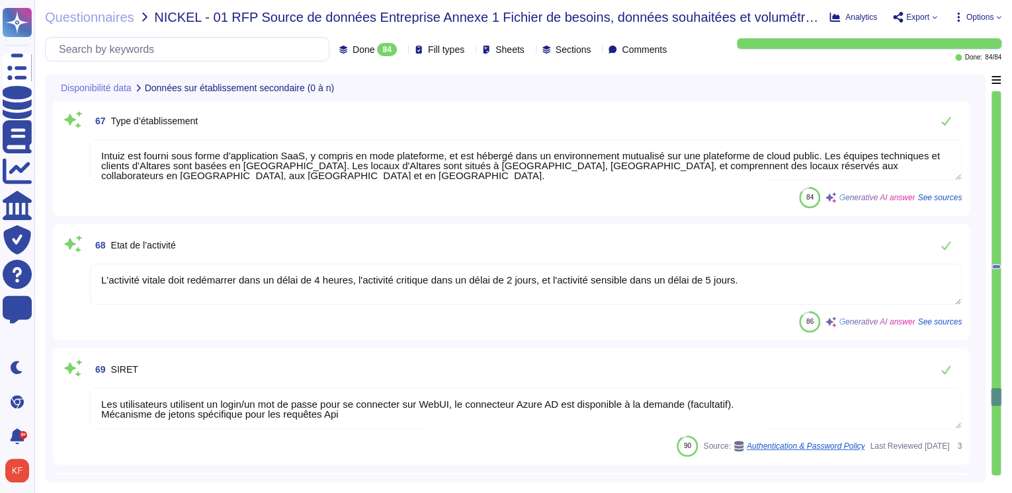
scroll to position [8426, 0]
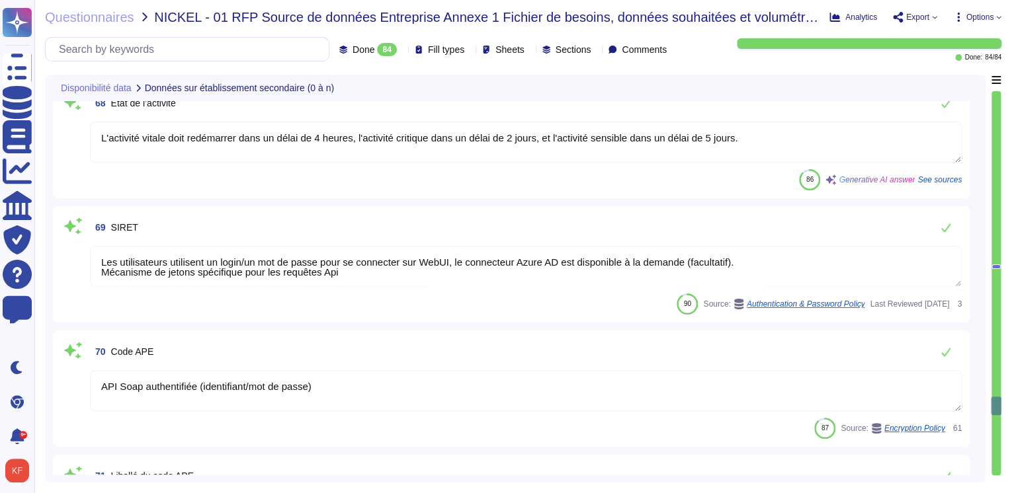
type textarea "Les activités principales couvertes par le BCP incluent le Service Client (CS),…"
type textarea "Les autres activités couvertes par le BCP incluent : - Service client (CS) - Pr…"
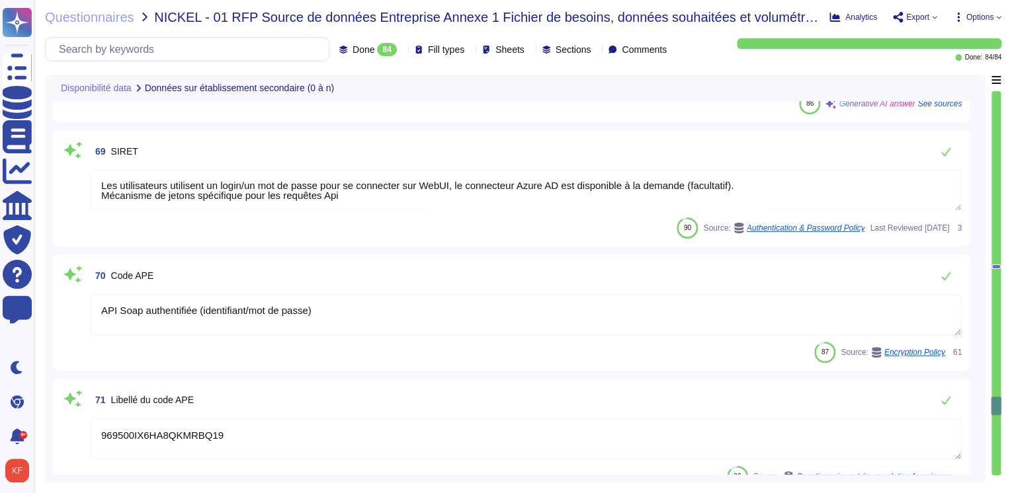
type textarea "..."
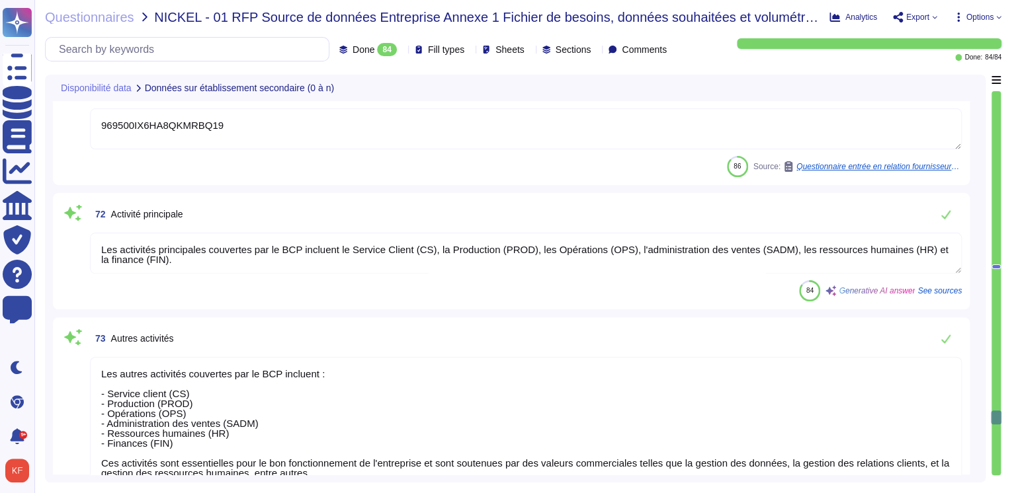
type textarea "Yes"
type textarea "?"
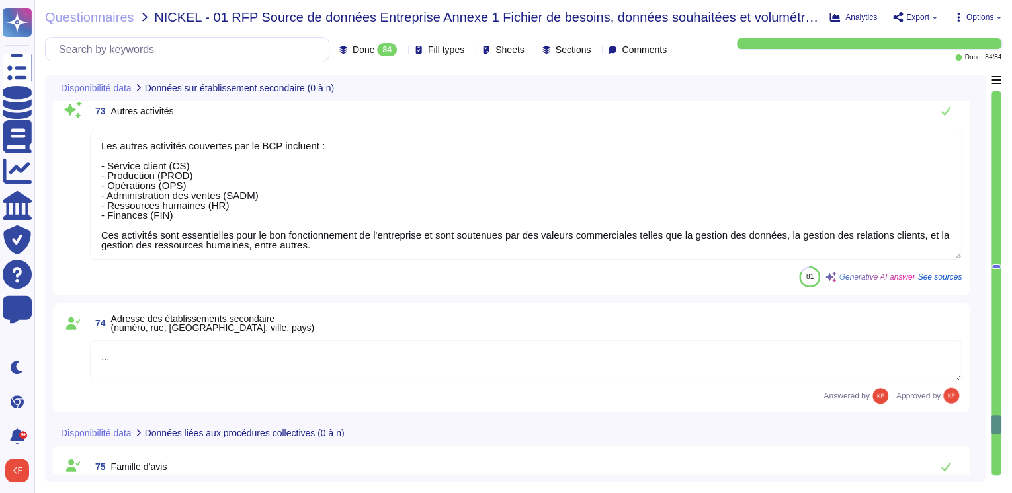
type textarea "La période d'assurance débute le [DATE] 0 heure."
type textarea "La date de fin de la période de référence est le [DATE]."
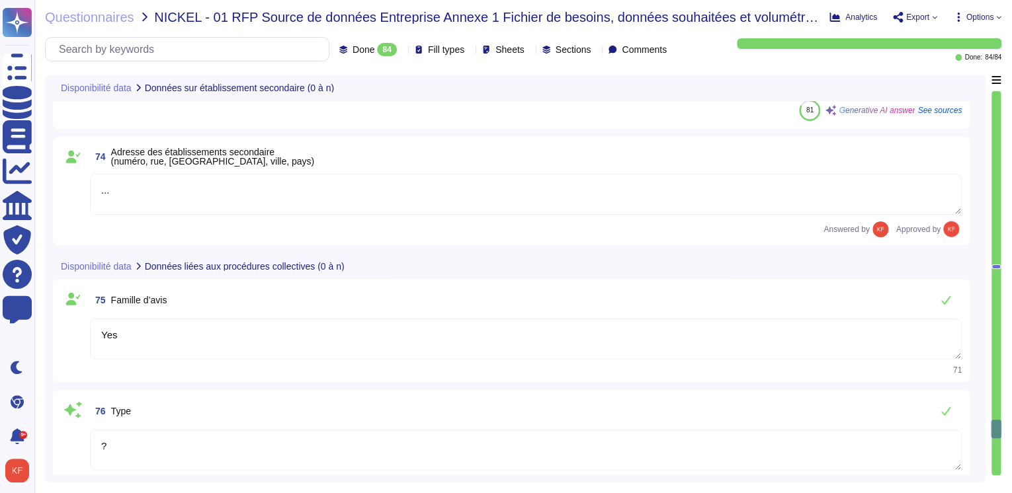
type textarea "969500IX6HA8QKMRBQ19"
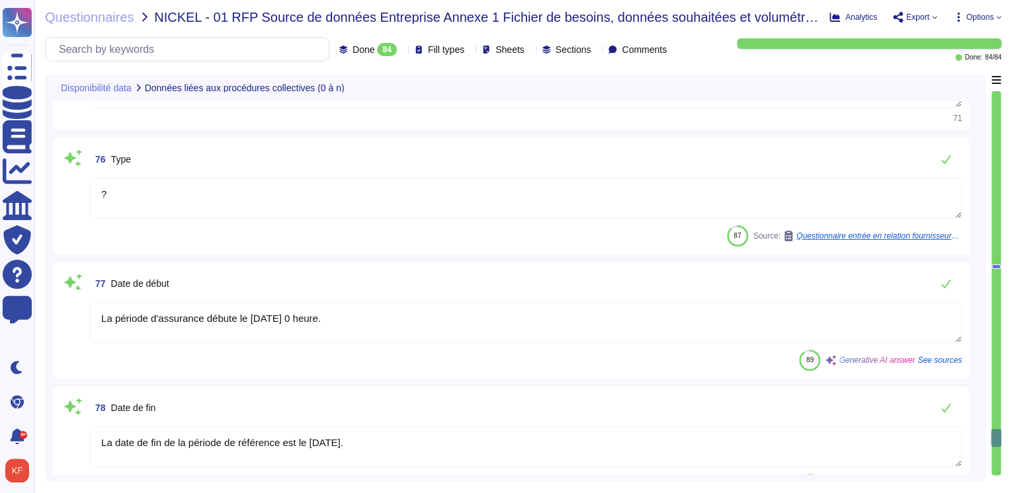
type textarea "[DATE]"
type textarea "...."
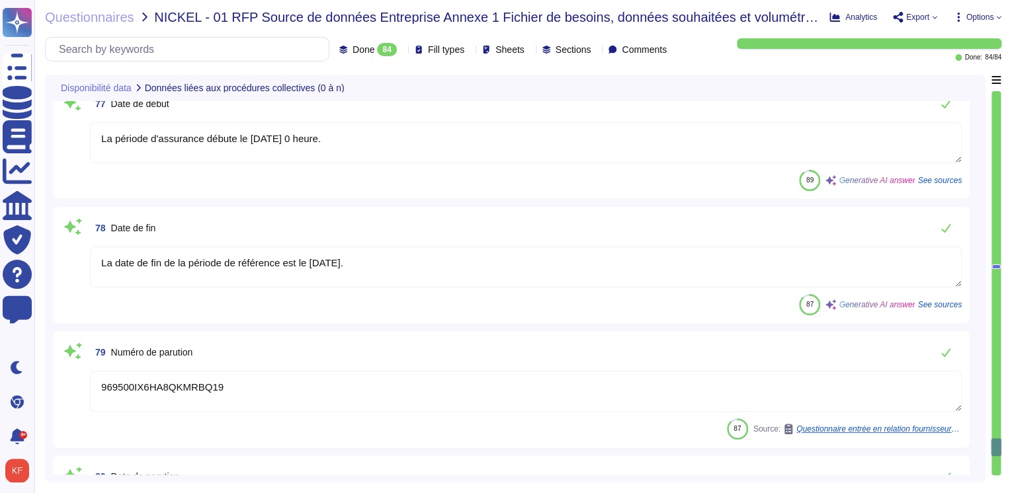
type textarea "Hebergement"
type textarea "Le siège social d'Altares est situé au [STREET_ADDRESS][PERSON_NAME]"
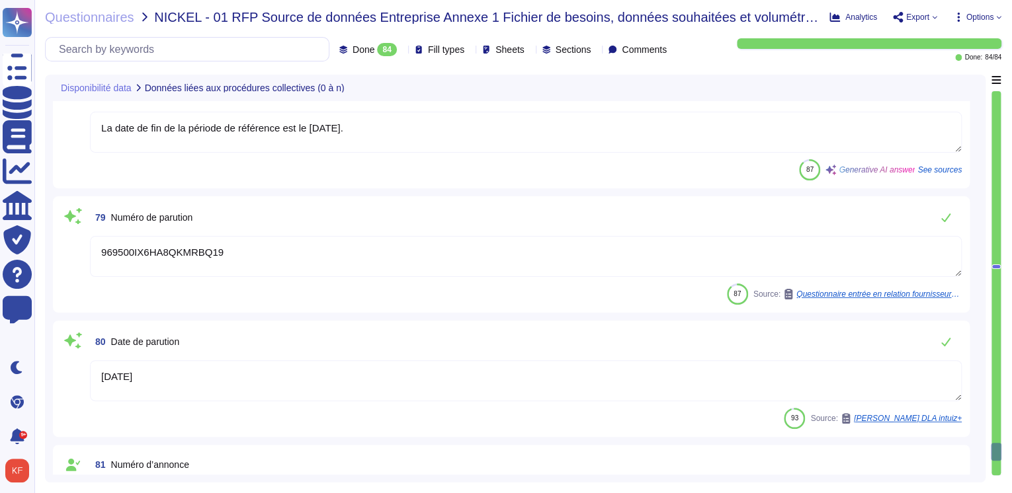
type textarea "@legal"
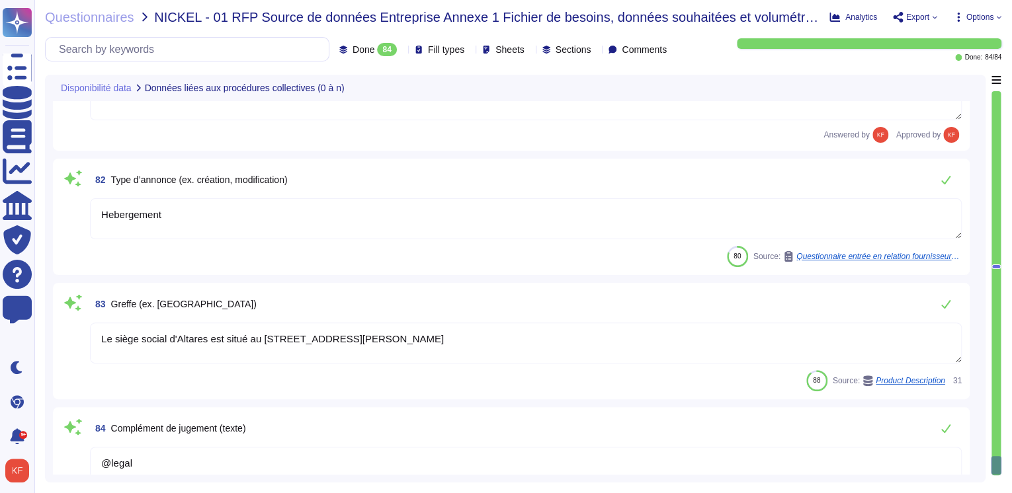
scroll to position [9857, 0]
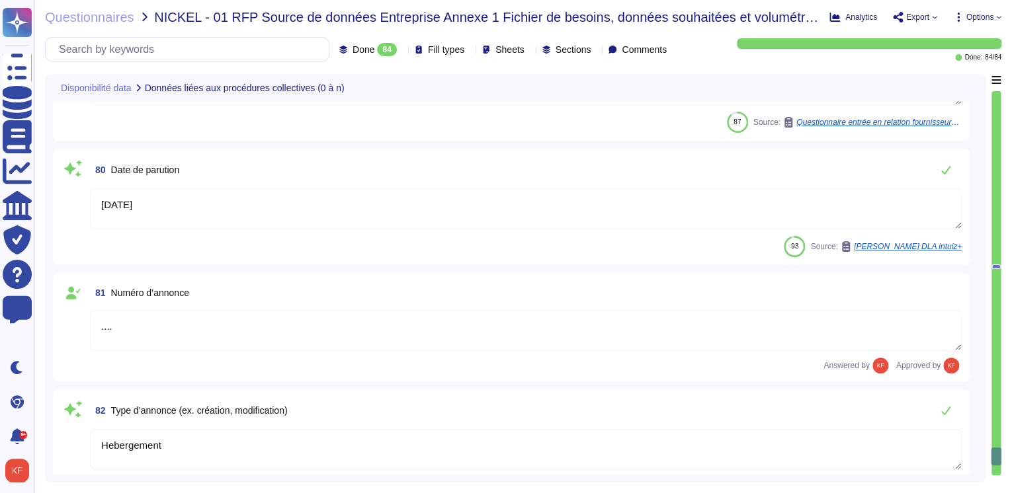
type textarea "La période d'assurance débute le [DATE] 0 heure."
type textarea "La date de fin de la période de référence est le [DATE]."
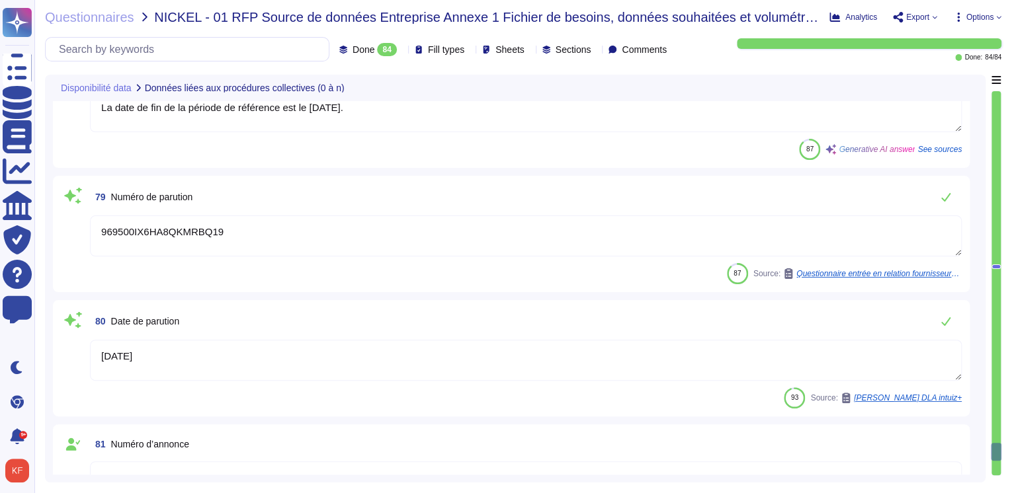
type textarea "?"
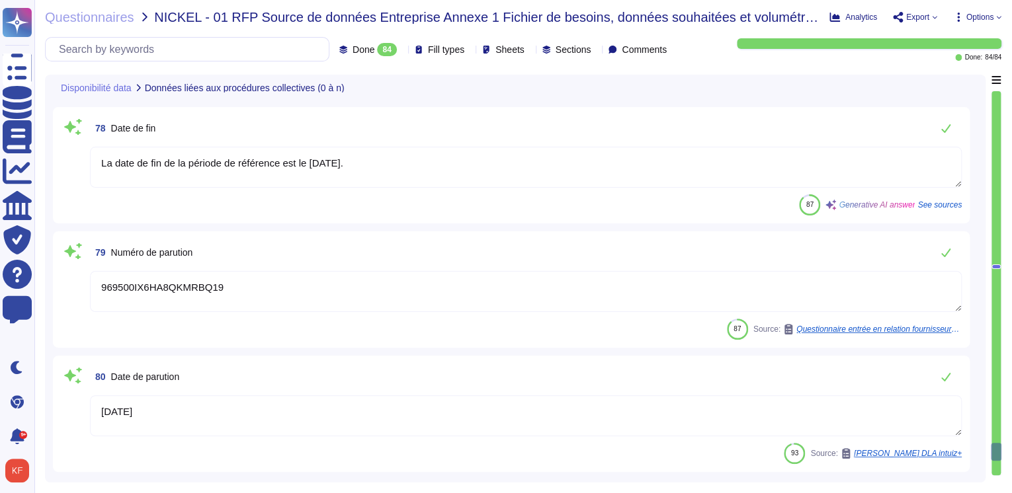
scroll to position [9646, 0]
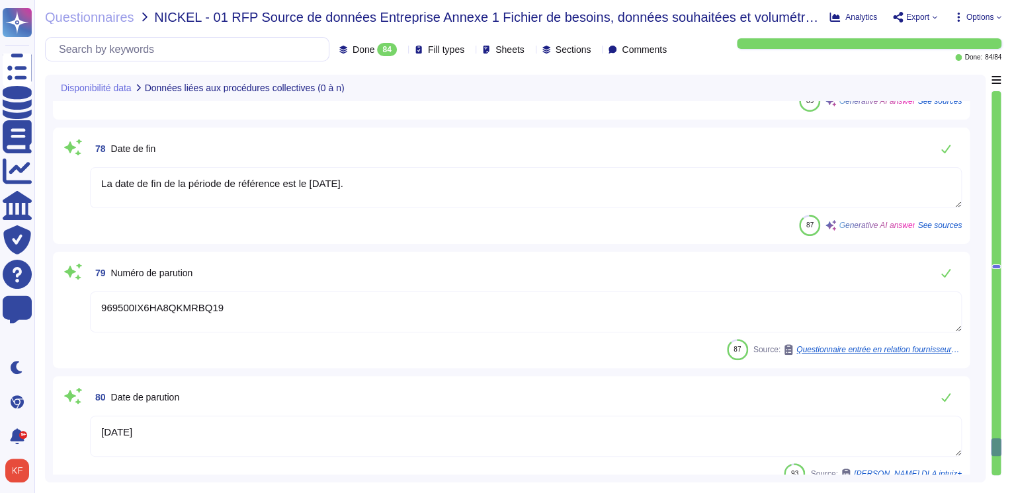
type textarea "Yes"
drag, startPoint x: 995, startPoint y: 264, endPoint x: 1002, endPoint y: 96, distance: 168.7
click at [995, 111] on div at bounding box center [995, 283] width 11 height 385
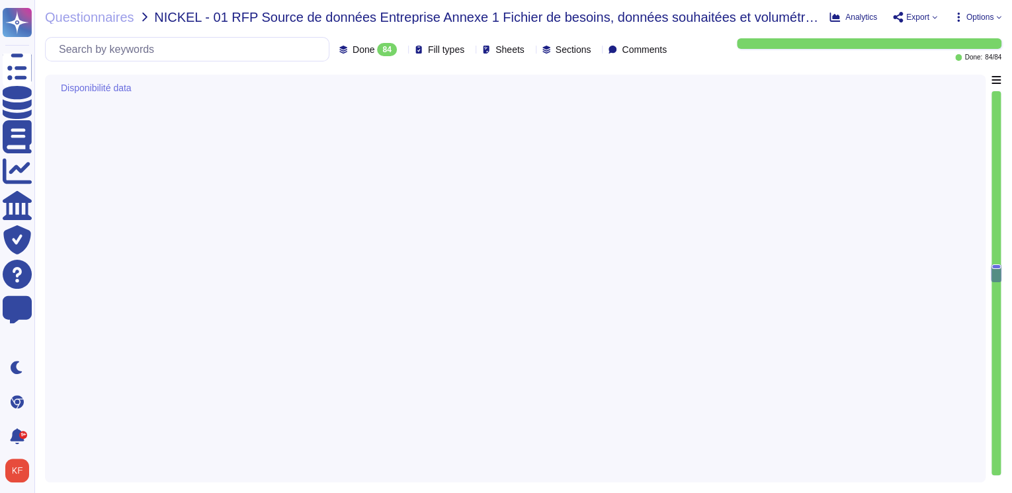
type textarea "Non"
type textarea "Diffusable"
type textarea "OUI (X% sur l'ensemble du périmètre)"
type textarea "[PERSON_NAME][EMAIL_ADDRESS][DOMAIN_NAME]"
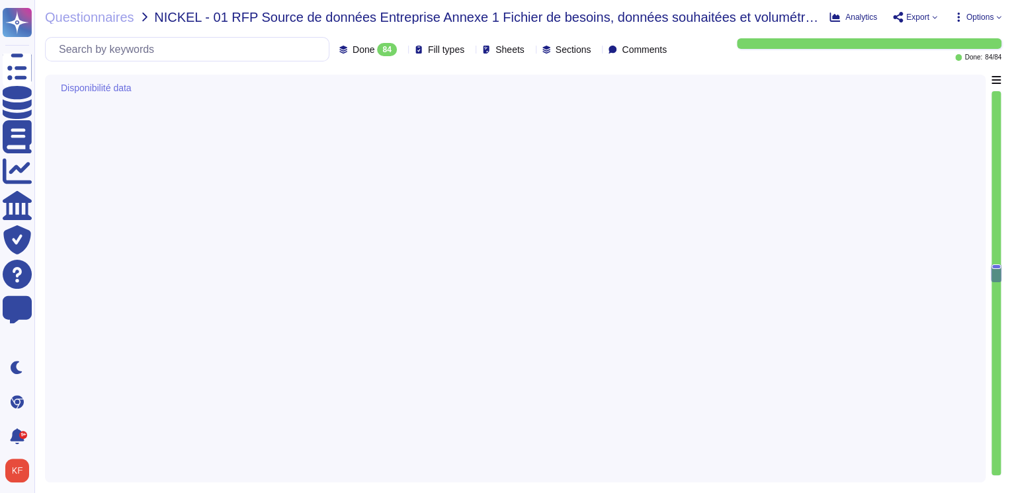
type textarea "Le siège social d'Altares est situé au [STREET_ADDRESS][PERSON_NAME]"
click at [995, 251] on div at bounding box center [995, 283] width 9 height 384
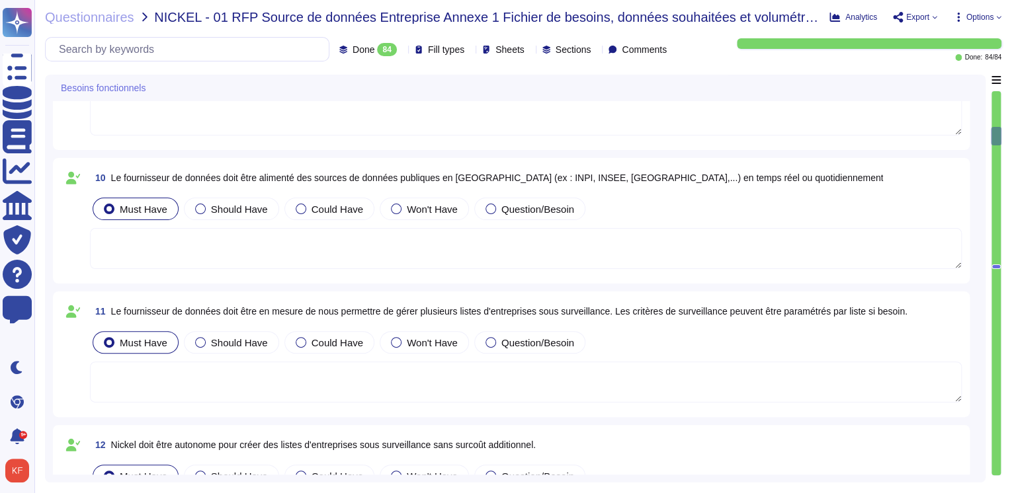
click at [995, 251] on div at bounding box center [995, 283] width 9 height 384
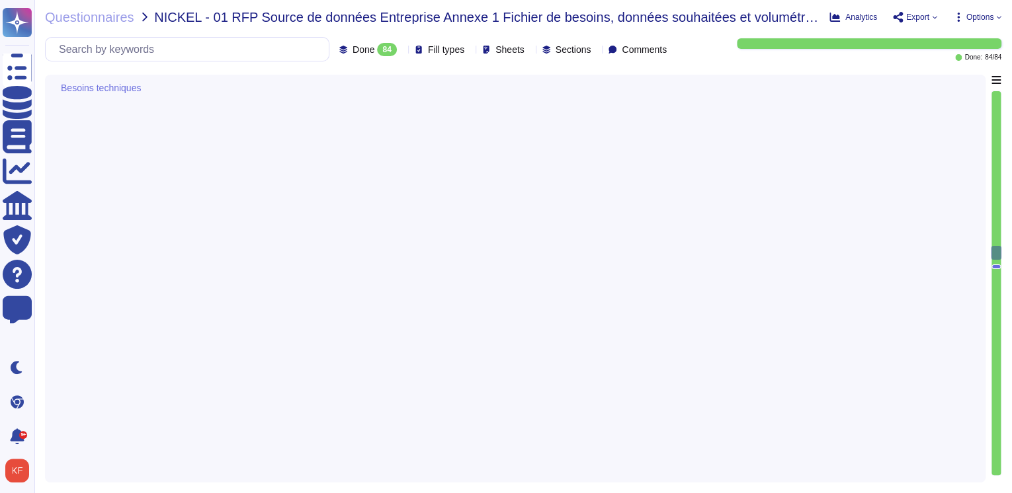
type textarea "Non"
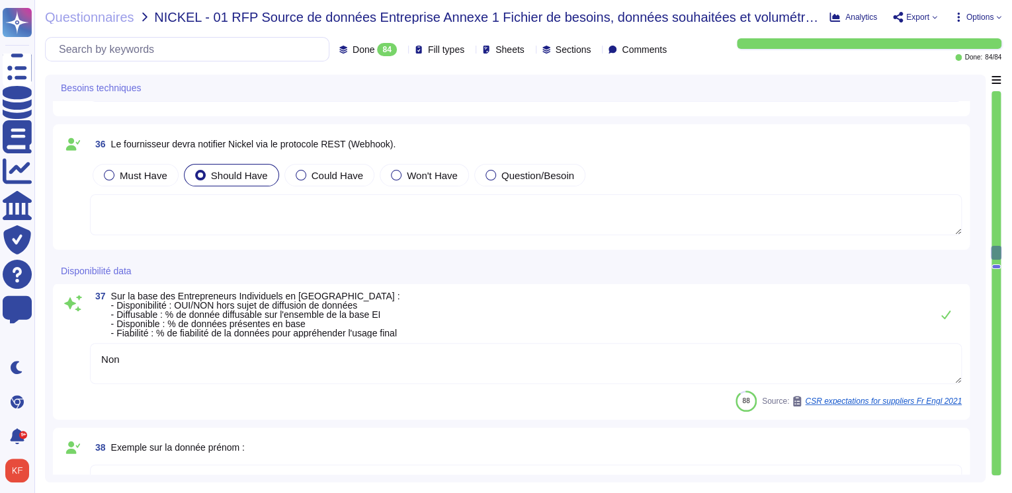
type textarea "Diffusable"
type textarea "OUI (X% sur l'ensemble du périmètre)"
type textarea "[PERSON_NAME][EMAIL_ADDRESS][DOMAIN_NAME]"
drag, startPoint x: 993, startPoint y: 265, endPoint x: 1004, endPoint y: 184, distance: 82.1
click at [1000, 222] on div "Questionnaires NICKEL - 01 RFP Source de données Entreprise Annexe 1 Fichier de…" at bounding box center [522, 246] width 977 height 493
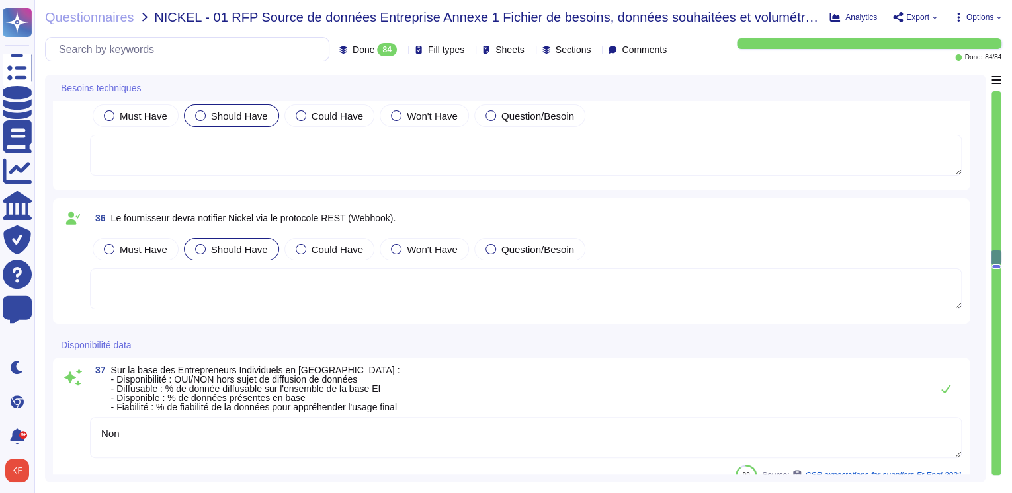
type textarea "[PERSON_NAME][EMAIL_ADDRESS][DOMAIN_NAME]"
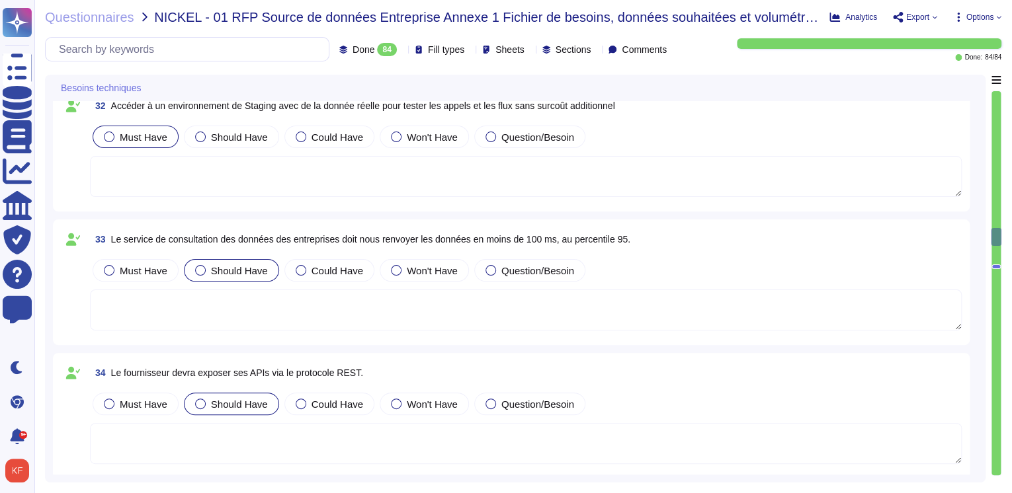
scroll to position [4404, 0]
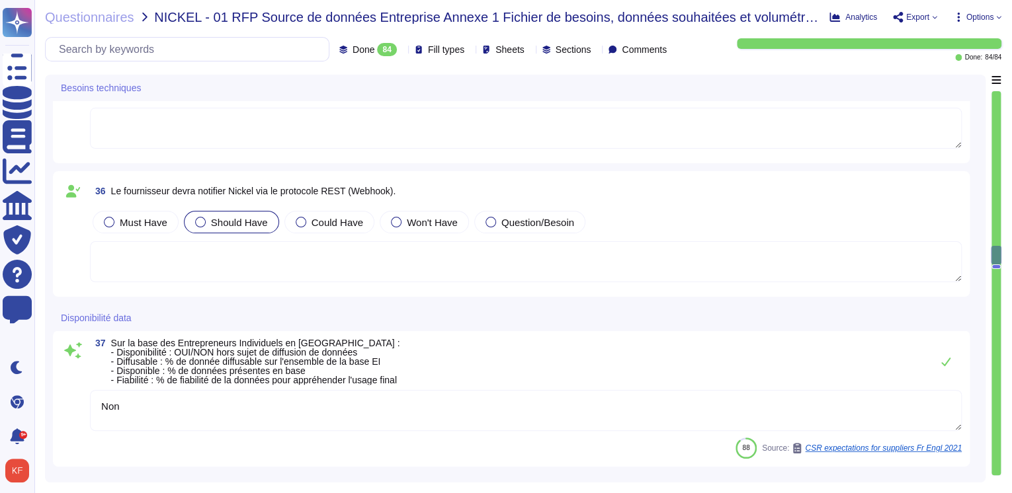
type textarea "Diffusable"
type textarea "OUI (X% sur l'ensemble du périmètre)"
type textarea "[PERSON_NAME][EMAIL_ADDRESS][DOMAIN_NAME]"
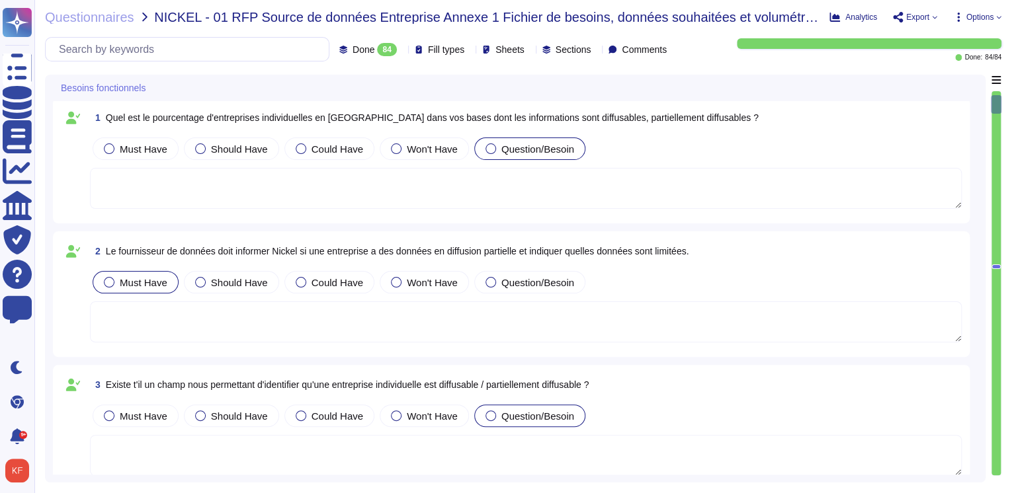
scroll to position [0, 0]
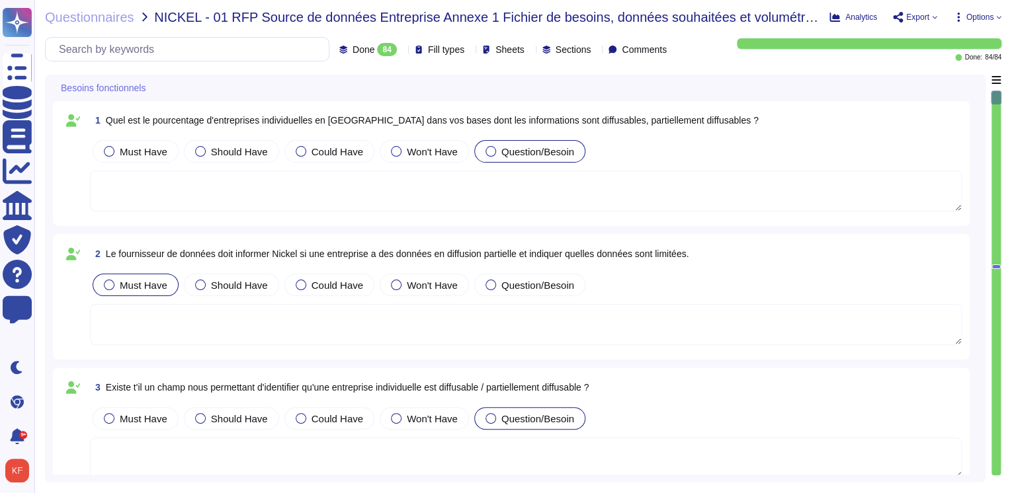
click at [727, 196] on textarea at bounding box center [525, 191] width 871 height 41
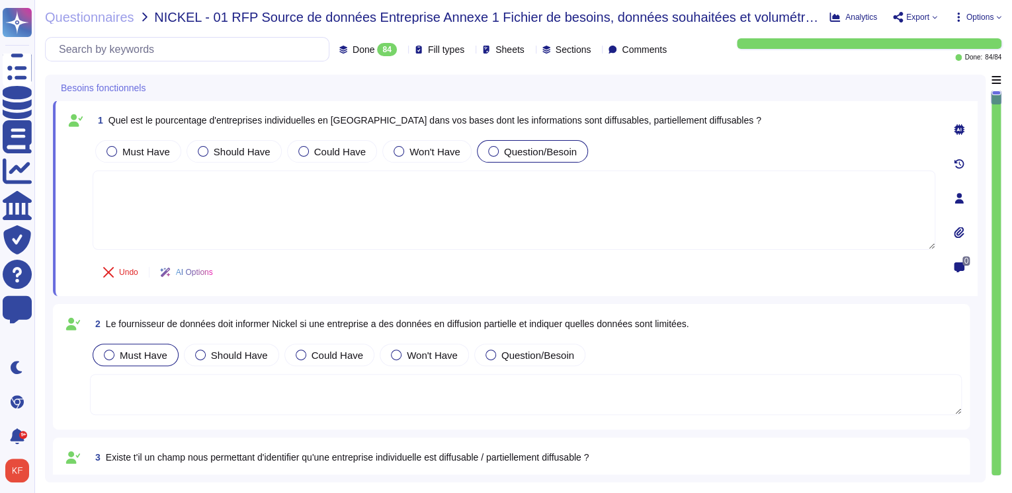
click at [686, 119] on span "Quel est le pourcentage d'entreprises individuelles en [GEOGRAPHIC_DATA] dans v…" at bounding box center [434, 120] width 653 height 11
click at [587, 85] on div "Besoins fonctionnels" at bounding box center [422, 88] width 739 height 26
click at [301, 91] on div "Besoins fonctionnels" at bounding box center [422, 88] width 739 height 26
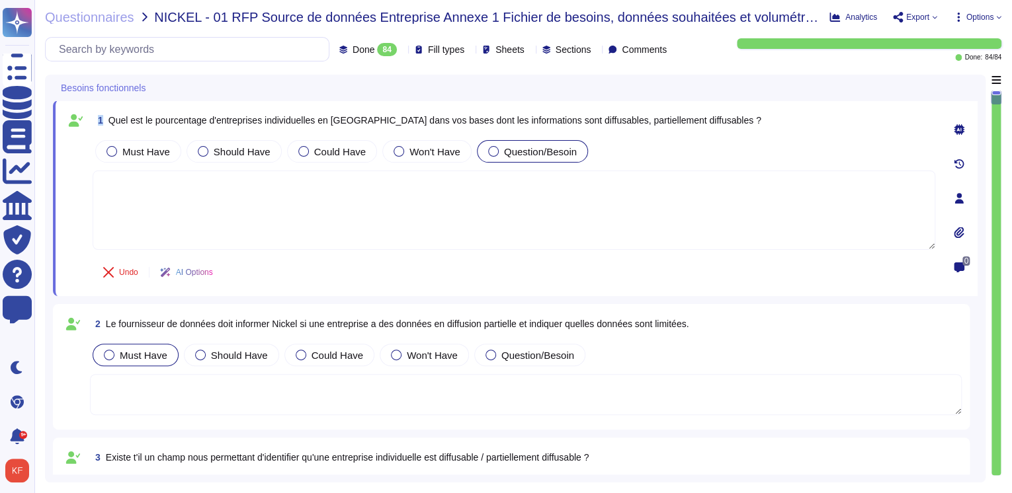
click at [301, 91] on div "Besoins fonctionnels" at bounding box center [422, 88] width 739 height 26
click at [466, 119] on span "Quel est le pourcentage d'entreprises individuelles en [GEOGRAPHIC_DATA] dans v…" at bounding box center [434, 120] width 653 height 11
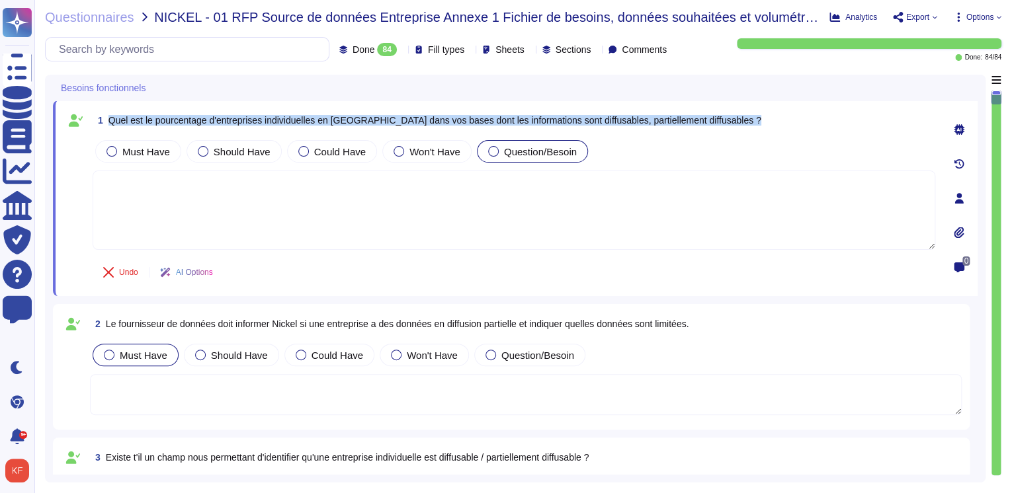
copy span "Quel est le pourcentage d'entreprises individuelles en [GEOGRAPHIC_DATA] dans v…"
